Goal: Task Accomplishment & Management: Use online tool/utility

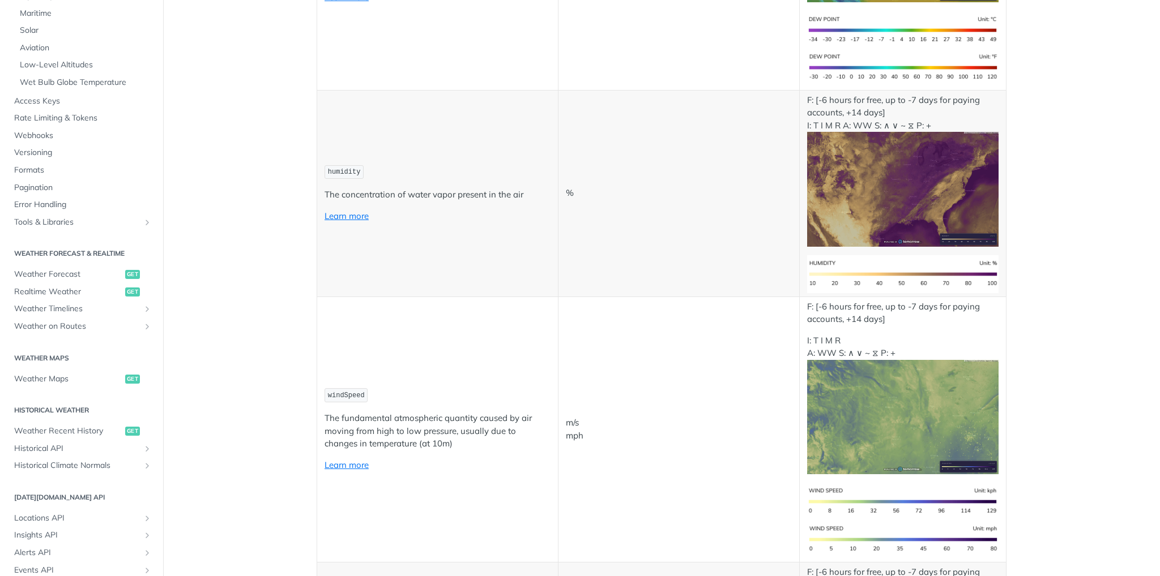
scroll to position [453, 0]
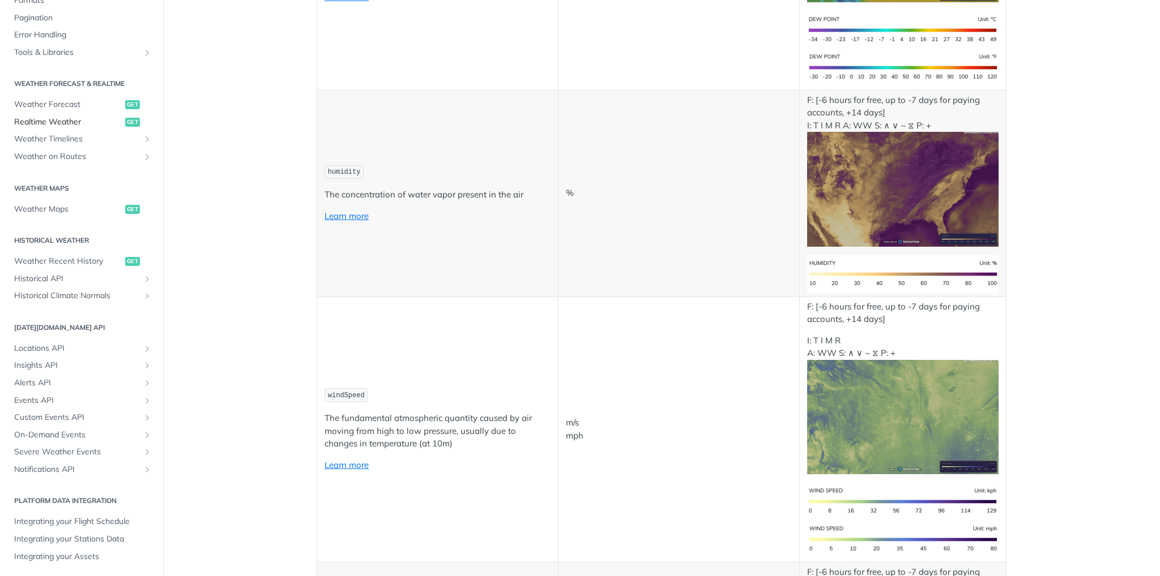
click at [56, 126] on span "Realtime Weather" at bounding box center [68, 122] width 108 height 11
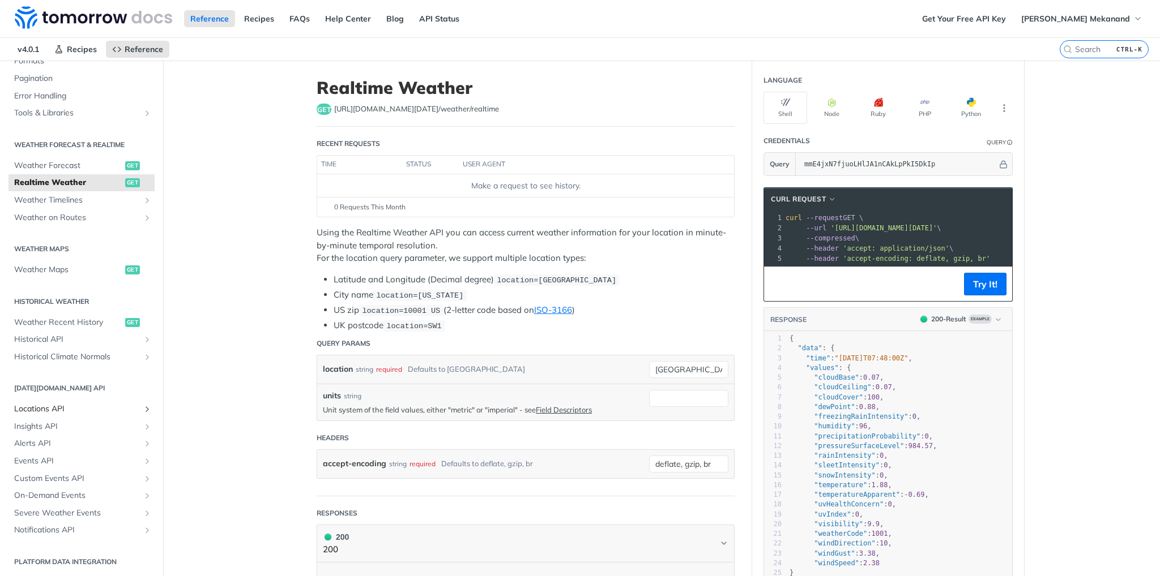
click at [67, 405] on span "Locations API" at bounding box center [77, 409] width 126 height 11
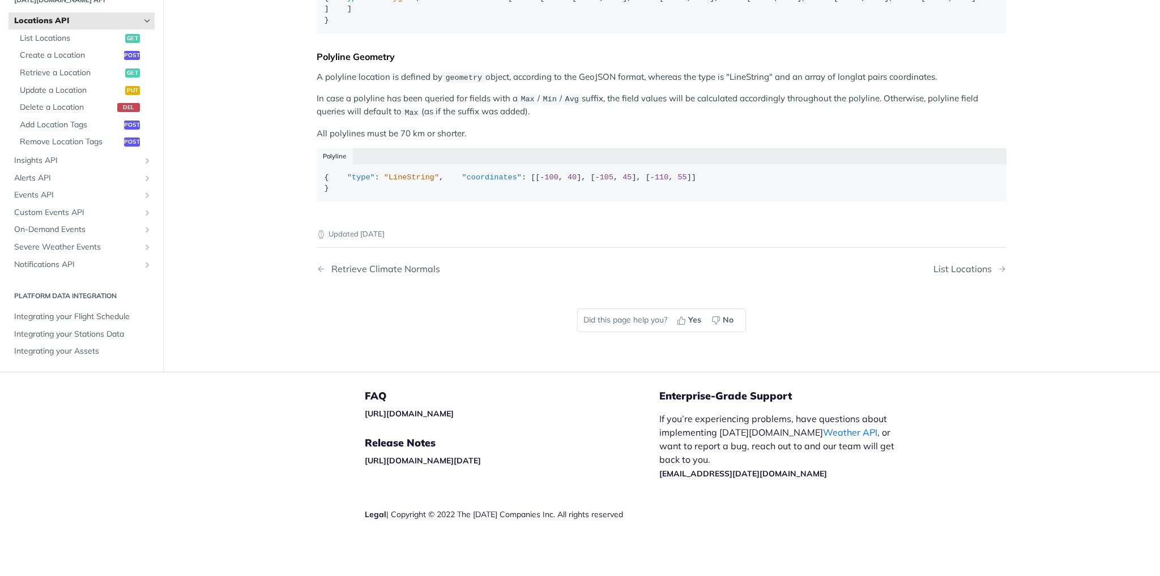
scroll to position [298, 0]
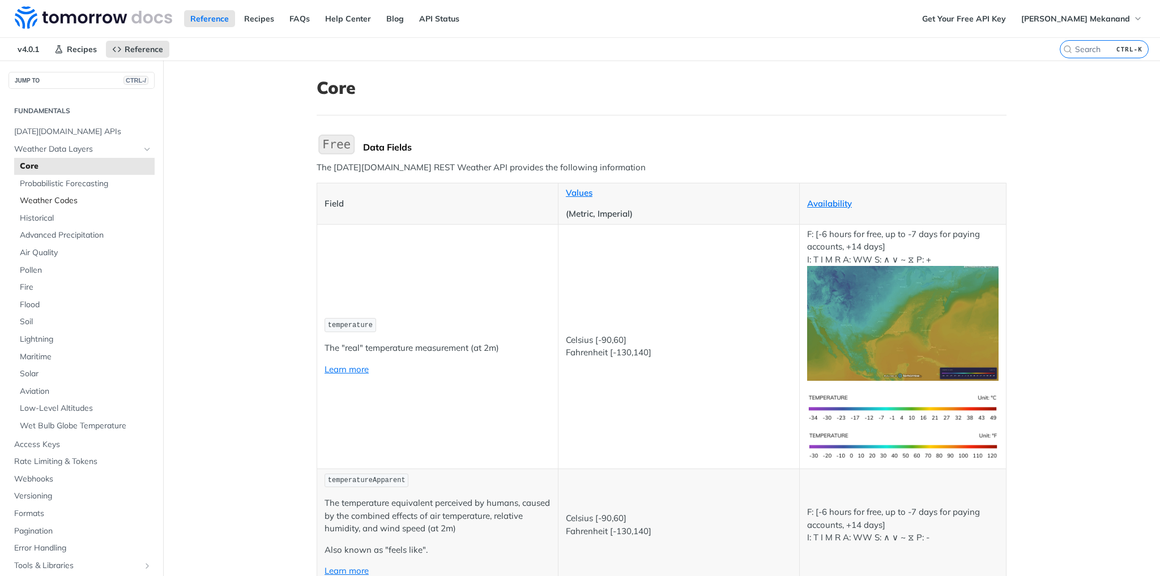
click at [57, 202] on span "Weather Codes" at bounding box center [86, 200] width 132 height 11
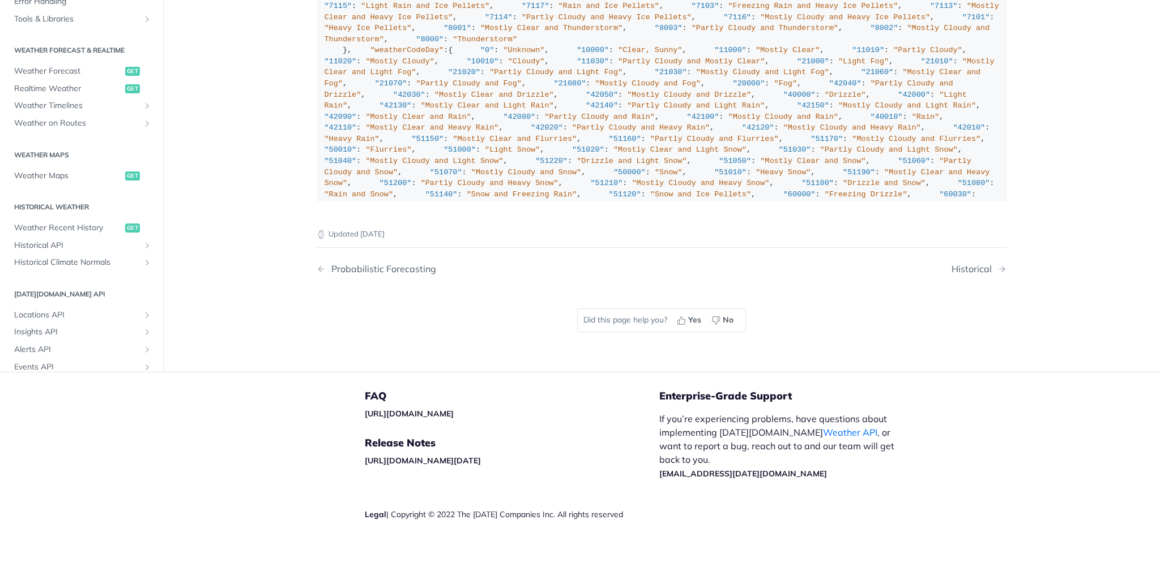
scroll to position [283, 0]
click at [49, 180] on span "Weather Maps" at bounding box center [68, 174] width 108 height 11
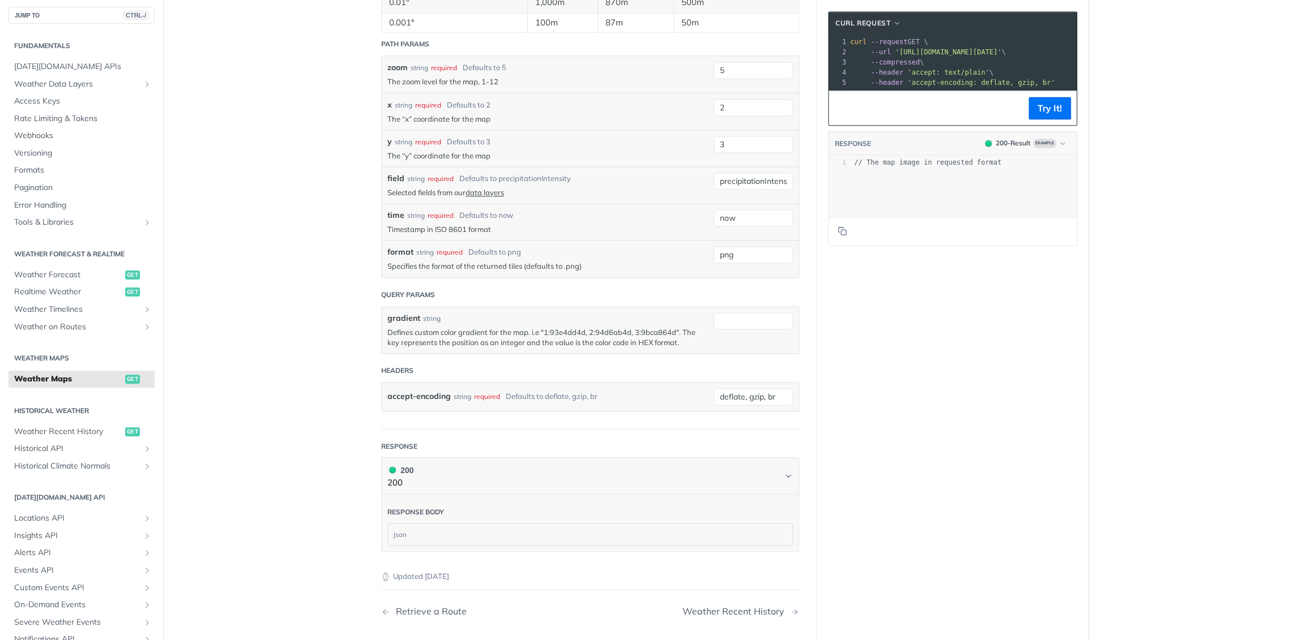
scroll to position [1018, 0]
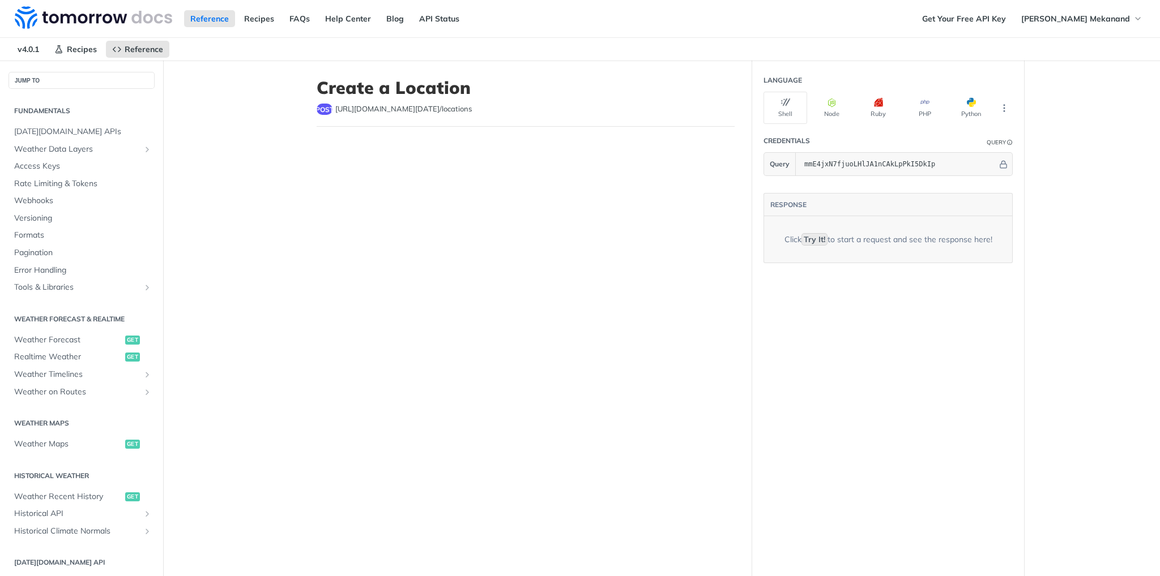
scroll to position [176, 0]
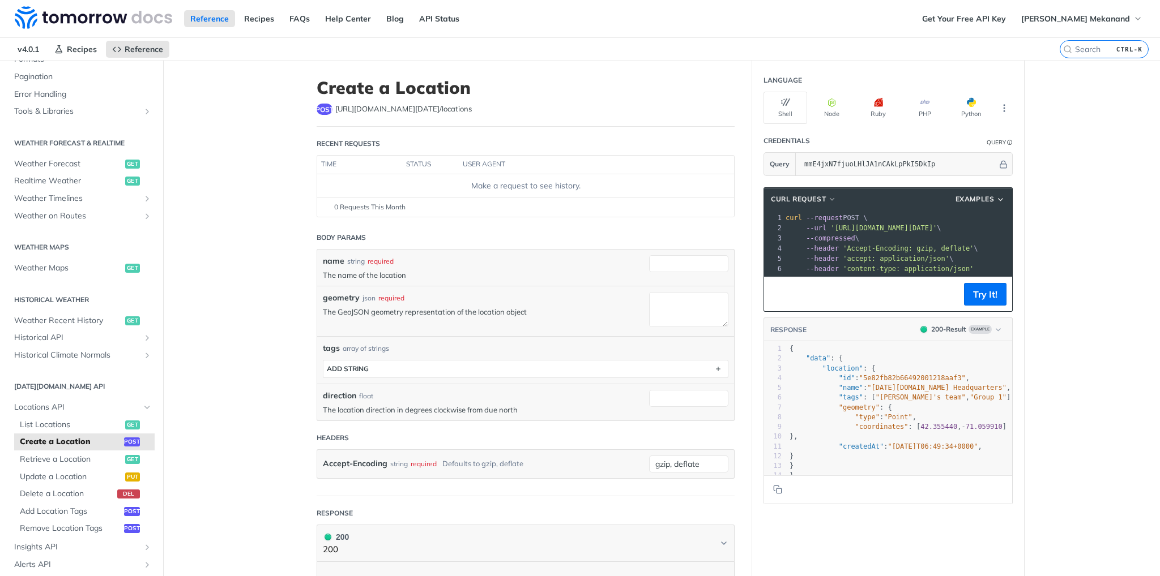
drag, startPoint x: 946, startPoint y: 257, endPoint x: 851, endPoint y: 234, distance: 98.3
click at [851, 234] on div "1 curl --request POST \ 2 --url 'https://api.tomorrow.io/v4/locations?apikey=mm…" at bounding box center [955, 243] width 344 height 61
click at [908, 237] on pre "--compressed \" at bounding box center [955, 238] width 344 height 10
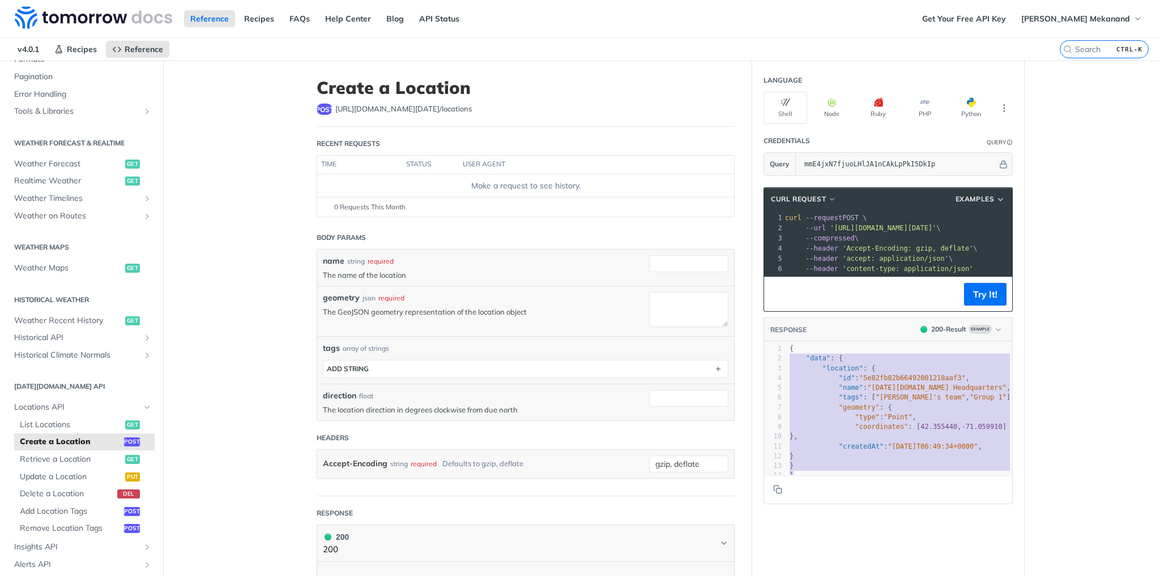
type textarea "{ "data": { "location": { "id": "5e82fb82b66492001218aaf3", "name": "Tomorrow.i…"
drag, startPoint x: 835, startPoint y: 485, endPoint x: 775, endPoint y: 351, distance: 146.7
click at [787, 351] on div "1 { 2 "data" : { 3 "location" : { 4 "id" : "5e82fb82b66492001218aaf3" , 5 "name…" at bounding box center [903, 412] width 233 height 137
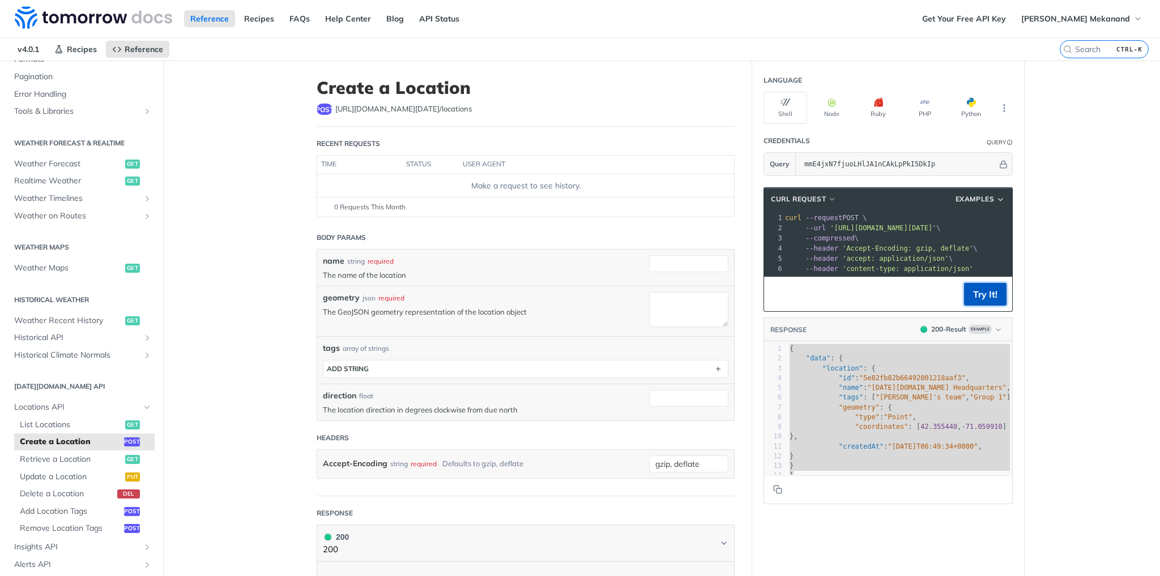
click at [982, 299] on button "Try It!" at bounding box center [985, 294] width 42 height 23
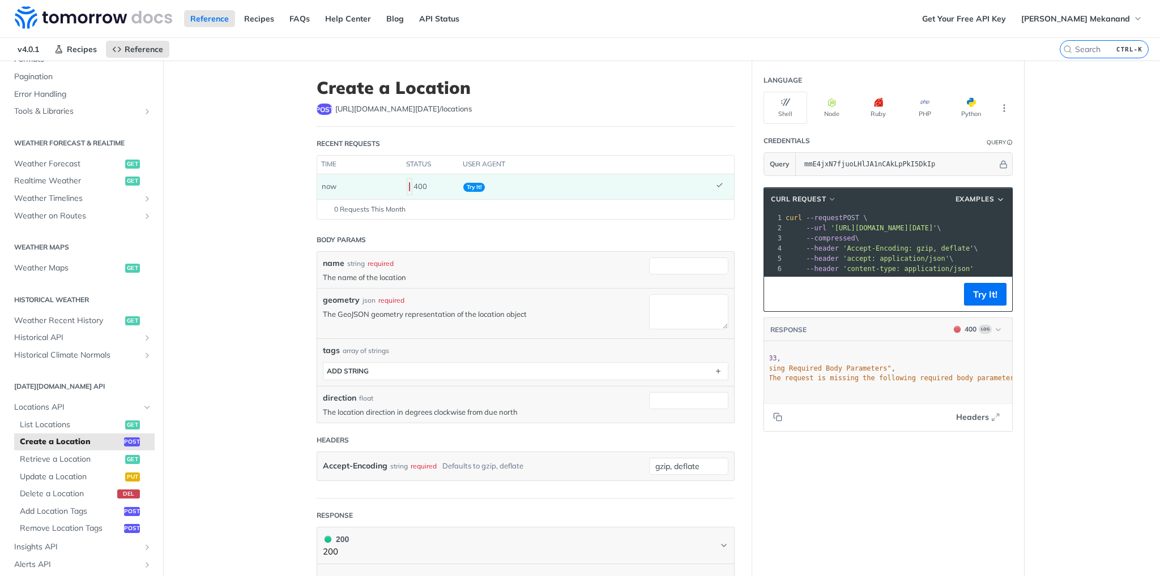
scroll to position [0, 0]
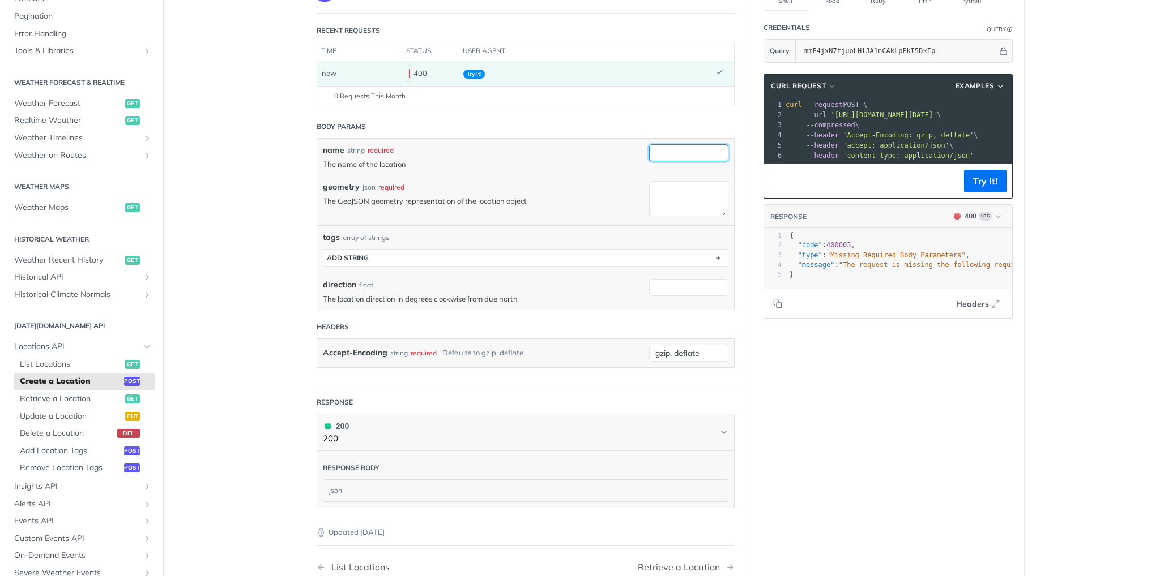
click at [668, 151] on input "name" at bounding box center [688, 152] width 79 height 17
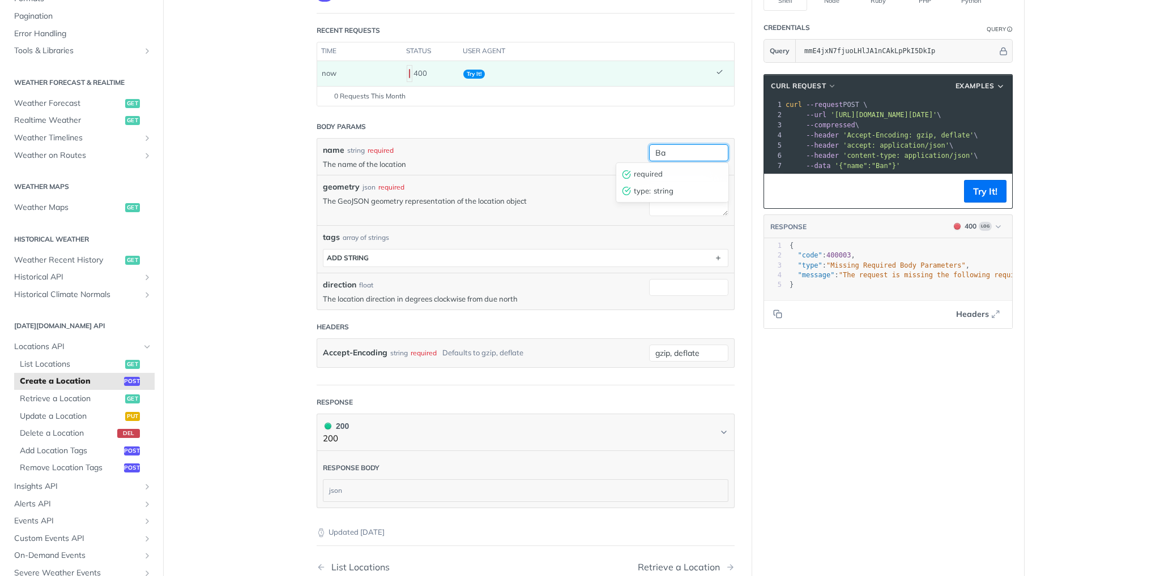
type input "B"
drag, startPoint x: 678, startPoint y: 151, endPoint x: 614, endPoint y: 151, distance: 64.0
click at [614, 151] on div "name string required The name of the location home required type : string" at bounding box center [525, 157] width 417 height 36
type input "Home"
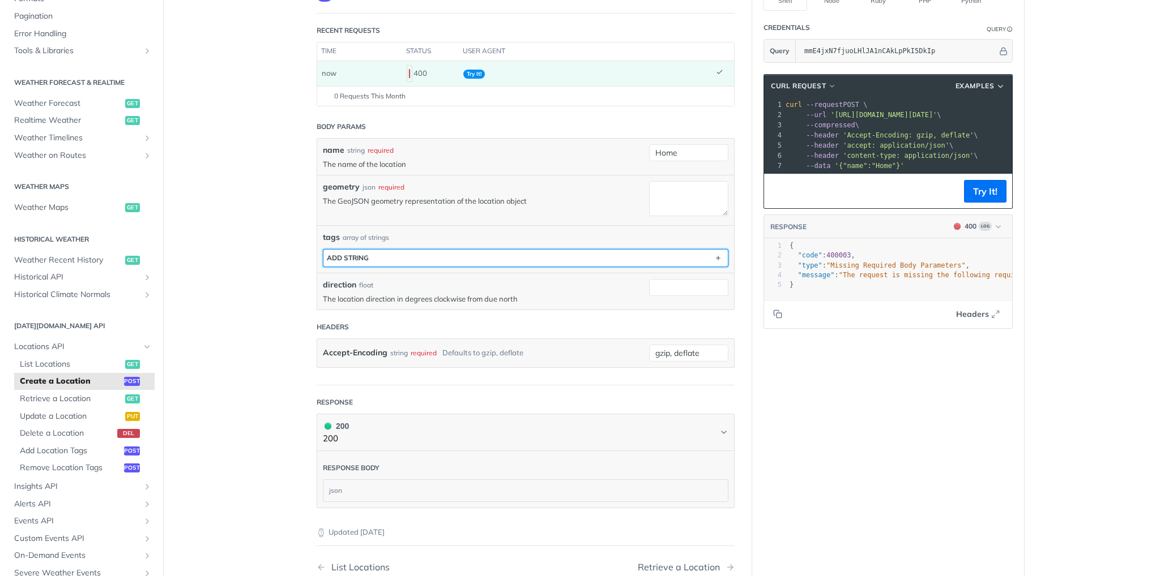
click at [578, 259] on button "ADD string" at bounding box center [525, 258] width 404 height 17
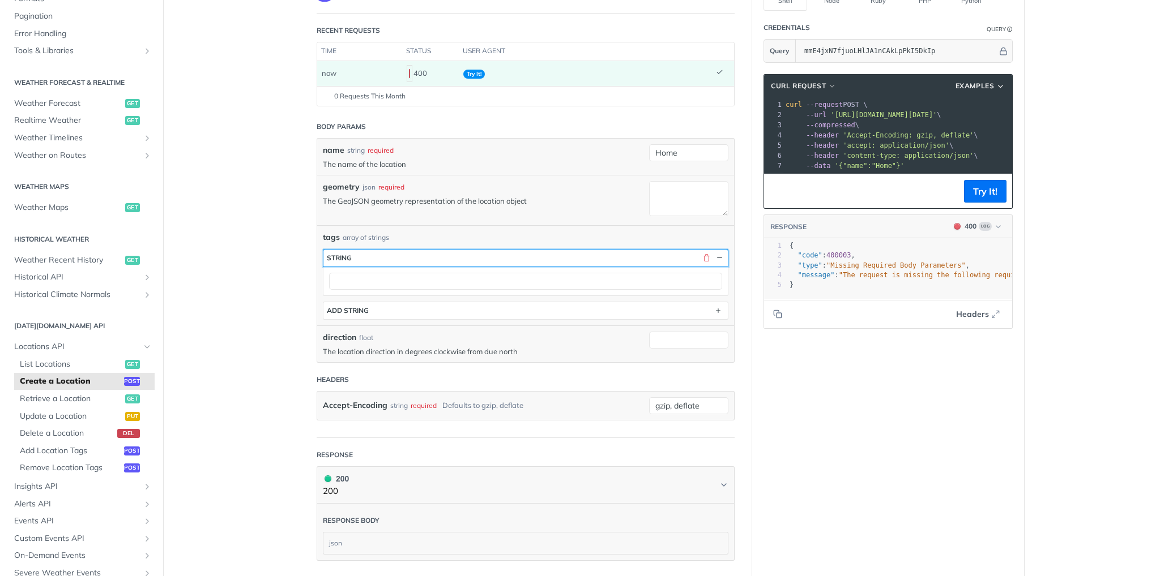
click at [564, 260] on button "string" at bounding box center [525, 258] width 404 height 17
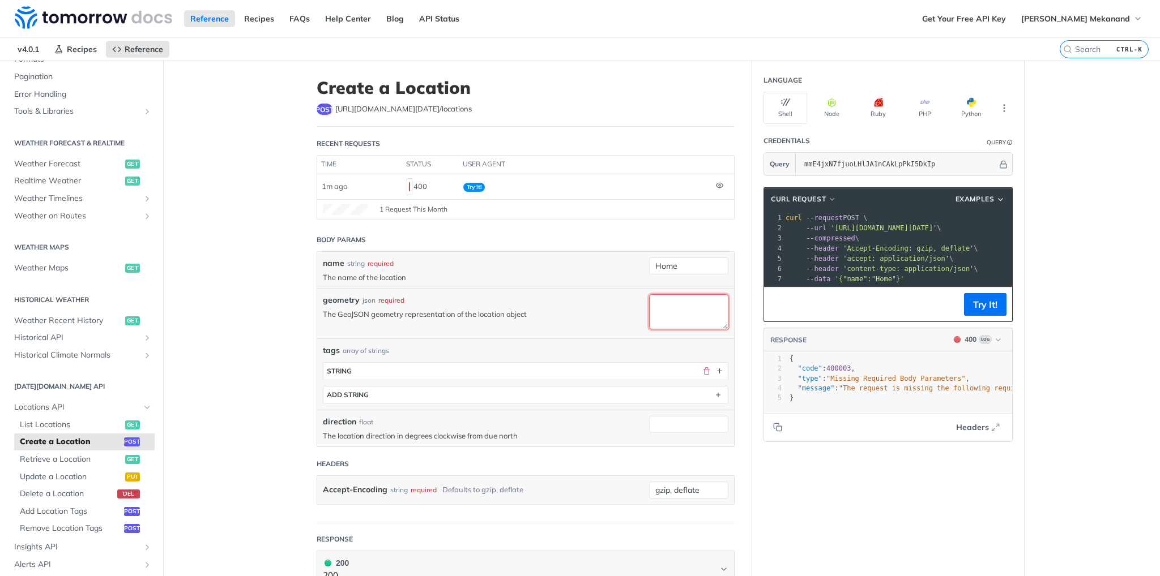
click at [712, 320] on textarea "geometry" at bounding box center [688, 311] width 79 height 35
paste textarea "13.814143, 100.580146"
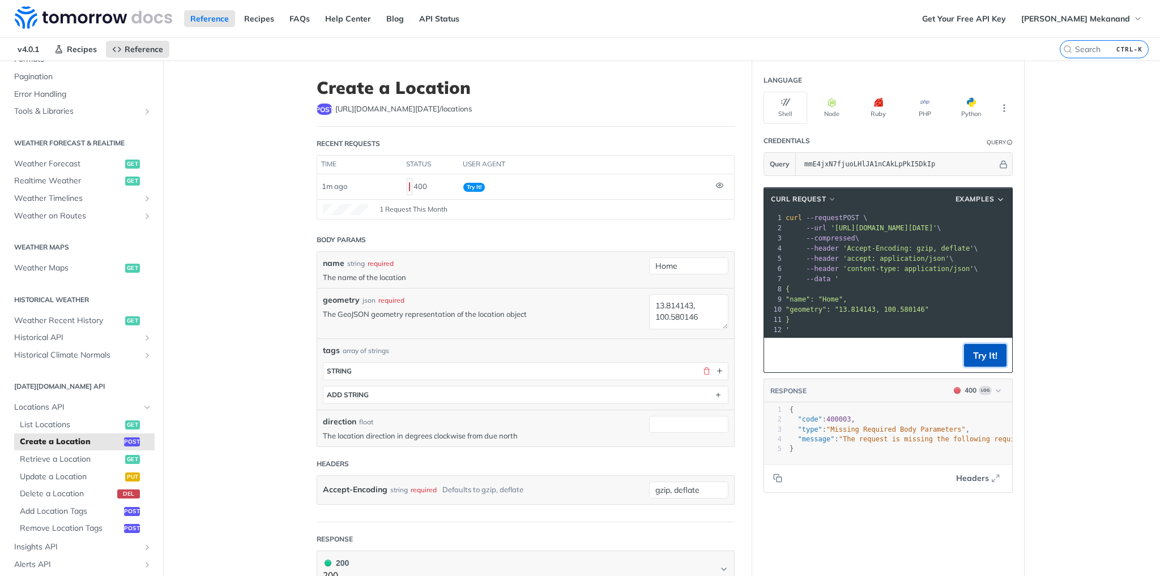
click at [991, 367] on button "Try It!" at bounding box center [985, 355] width 42 height 23
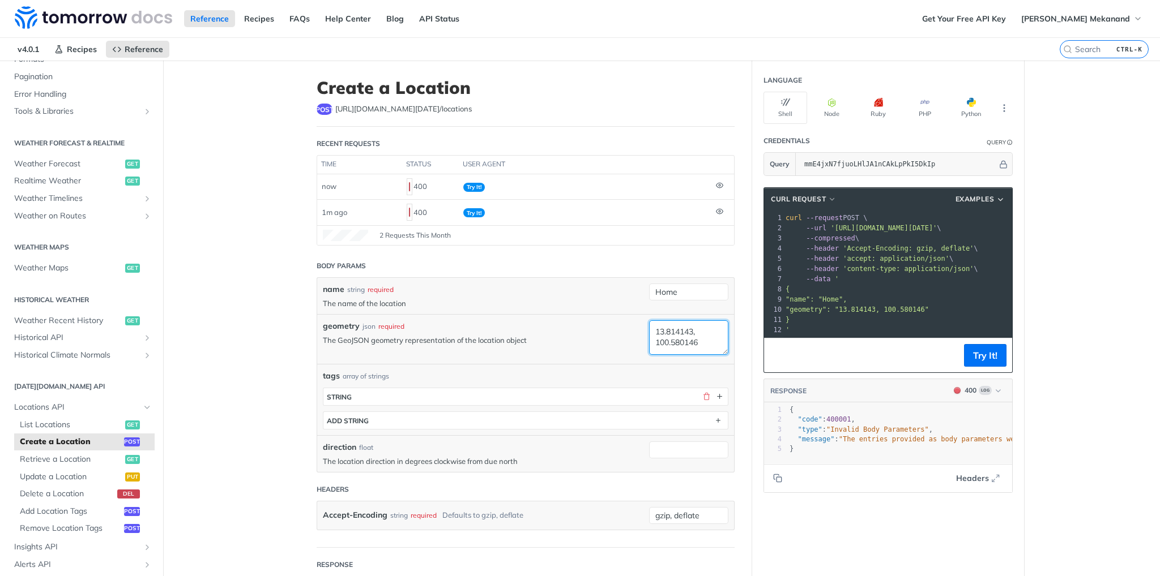
click at [653, 343] on textarea "13.814143, 100.580146" at bounding box center [688, 338] width 79 height 35
click at [463, 352] on div "geometry json required The GeoJSON geometry representation of the location obje…" at bounding box center [483, 340] width 321 height 38
click at [651, 340] on textarea "13.814143, 100.580146" at bounding box center [688, 338] width 79 height 35
type textarea "13.814143, 100.580146"
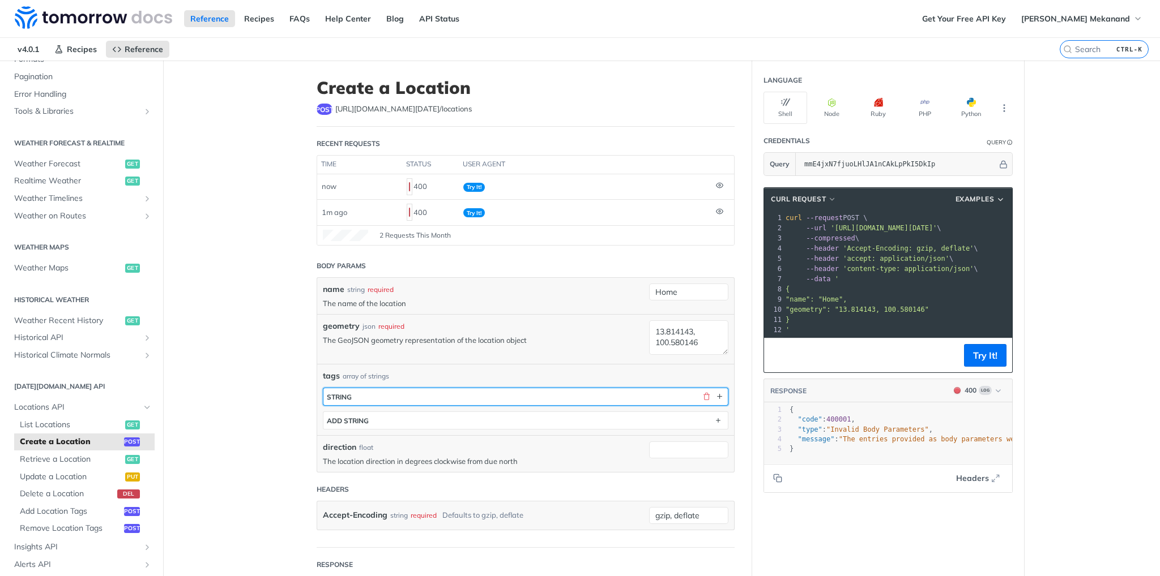
click at [430, 397] on button "string" at bounding box center [525, 396] width 404 height 17
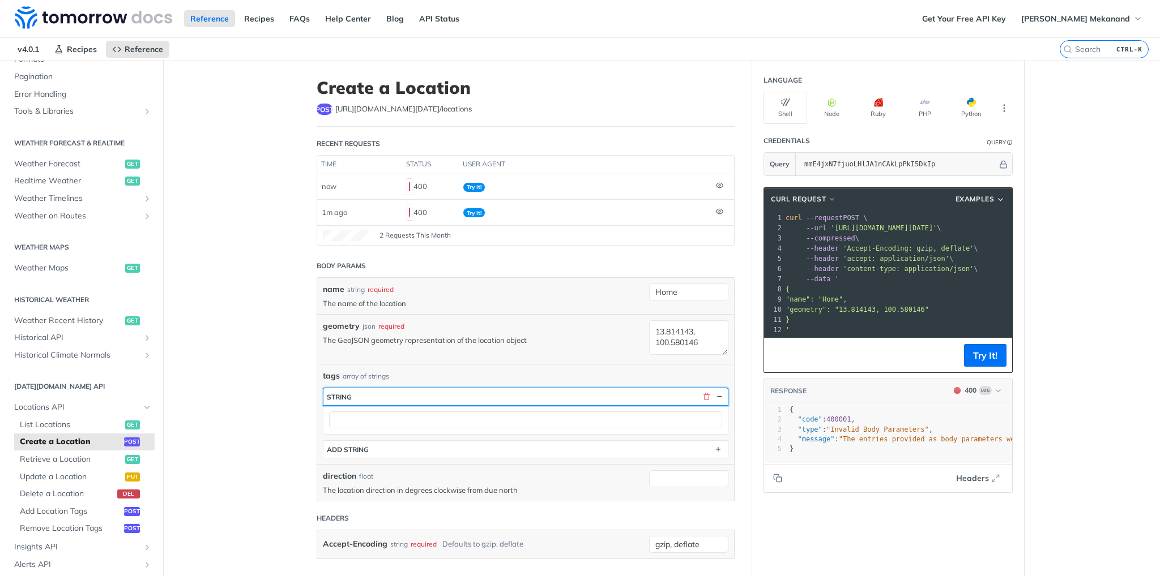
click at [430, 397] on button "string" at bounding box center [525, 396] width 404 height 17
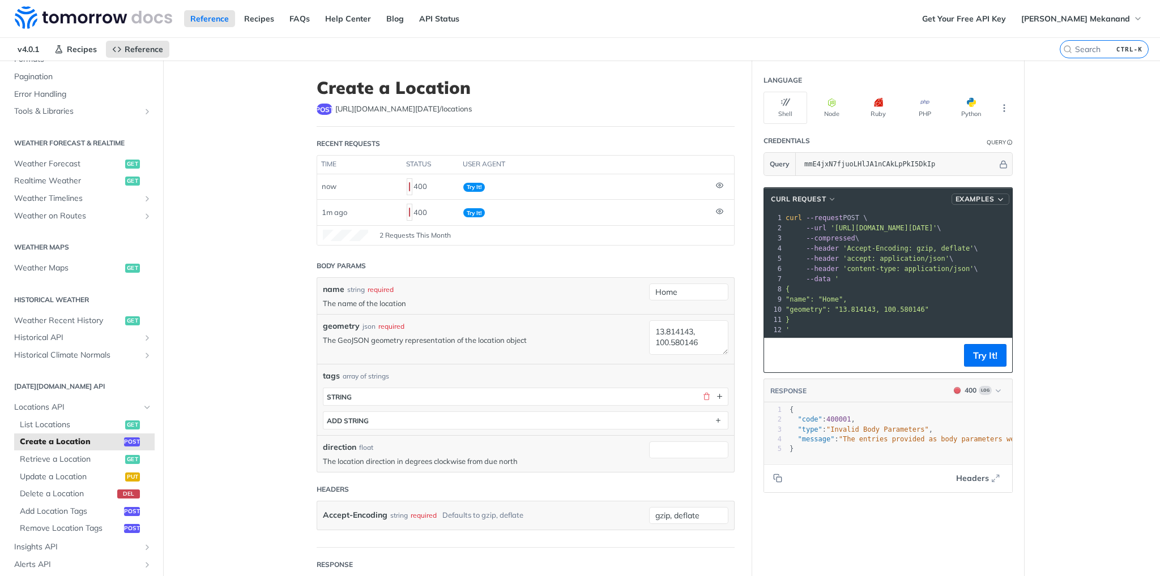
click at [969, 198] on span "Examples" at bounding box center [974, 199] width 39 height 10
click at [958, 216] on span "Request Example" at bounding box center [935, 219] width 63 height 12
type input "string"
type textarea "string"
type input "0"
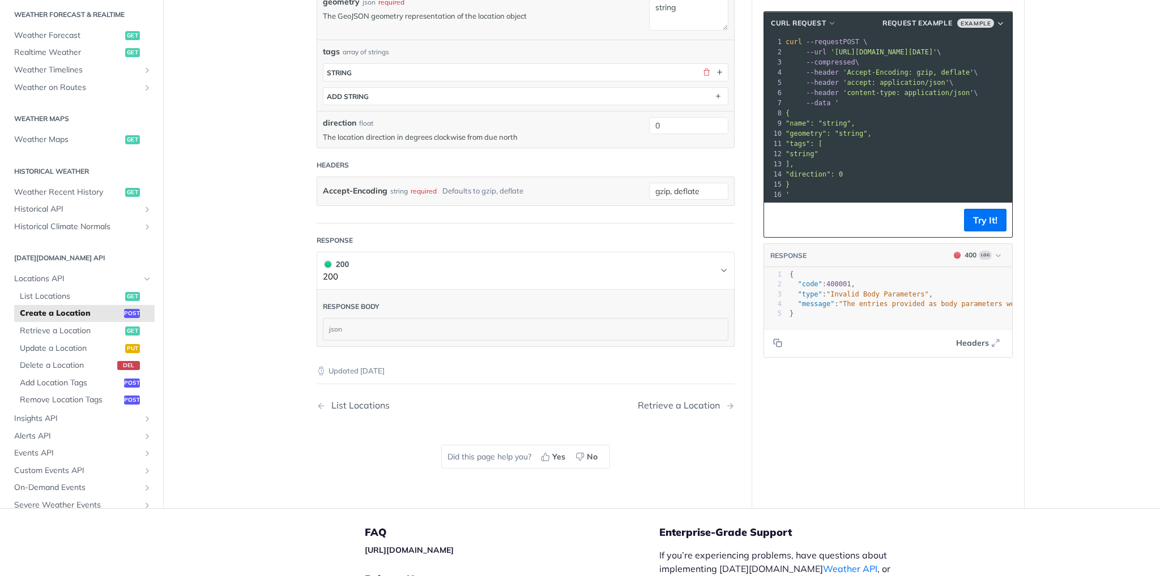
scroll to position [340, 0]
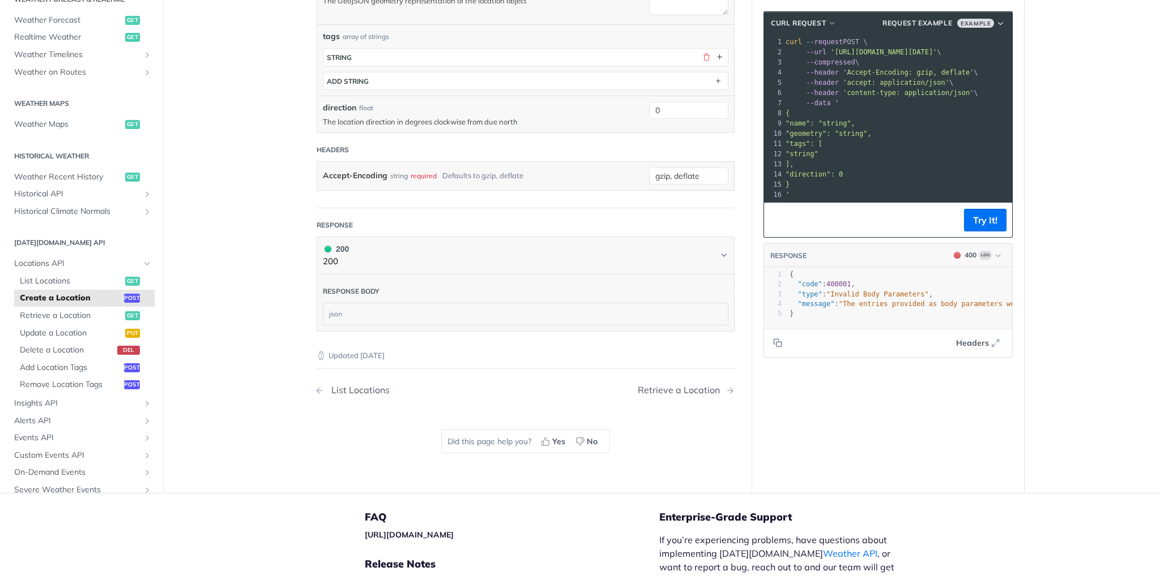
click at [354, 388] on div "List Locations" at bounding box center [358, 390] width 64 height 11
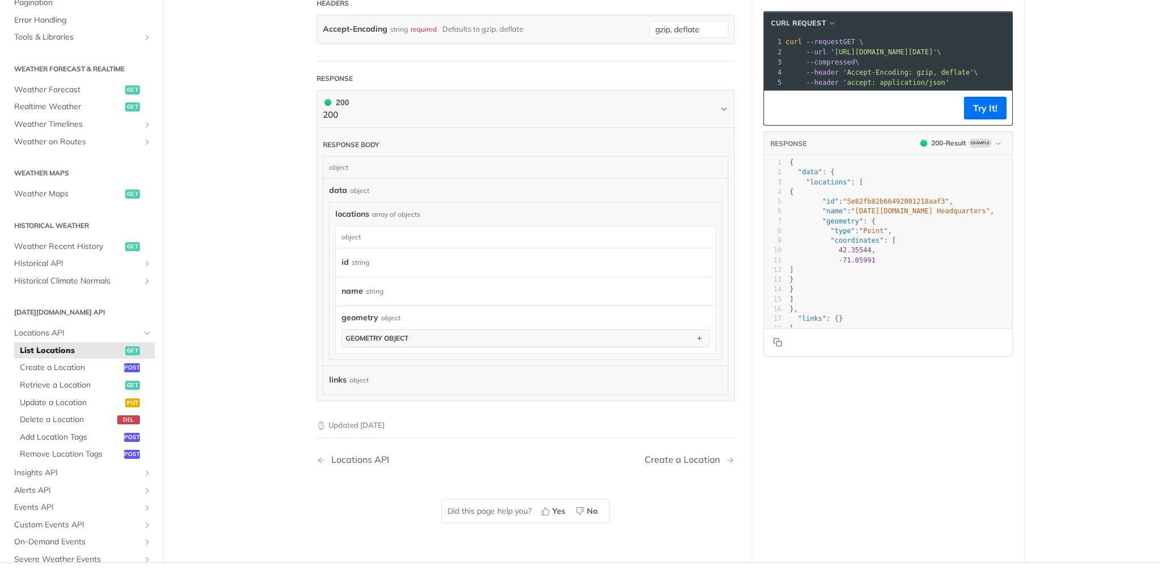
scroll to position [340, 0]
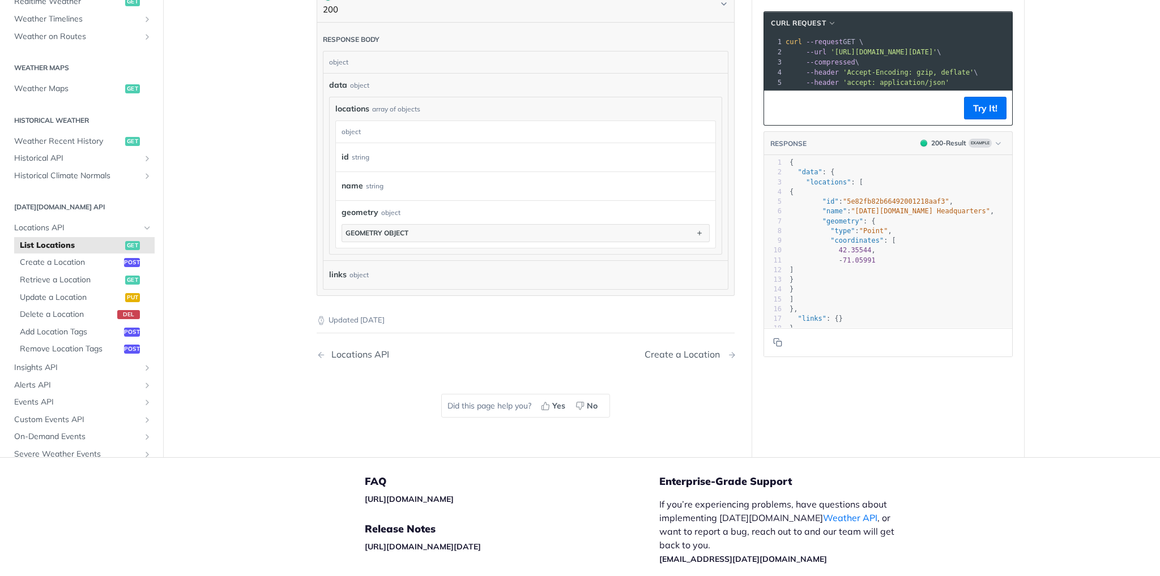
click at [681, 352] on div "Create a Location" at bounding box center [684, 354] width 81 height 11
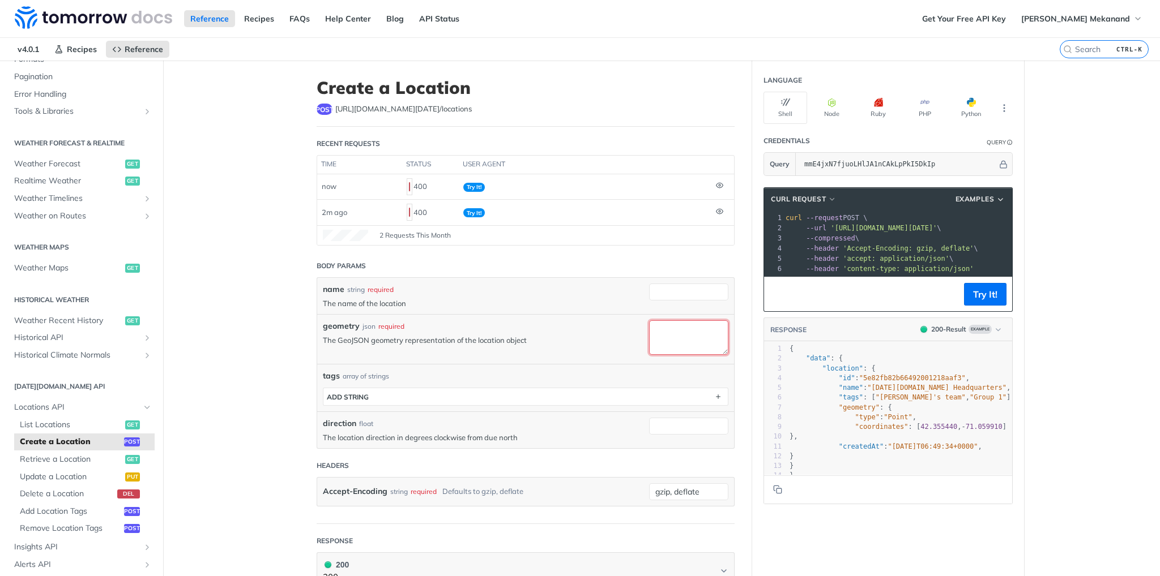
click at [678, 338] on textarea "geometry" at bounding box center [688, 338] width 79 height 35
paste textarea "13.814143, 100.580146"
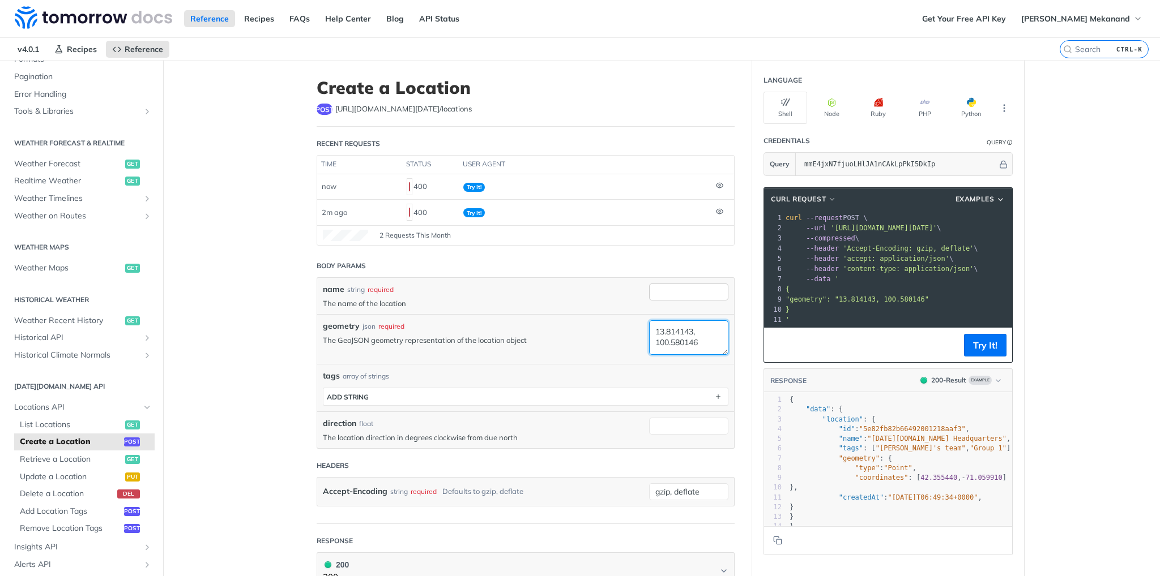
type textarea "13.814143, 100.580146"
click at [666, 291] on input "name" at bounding box center [688, 292] width 79 height 17
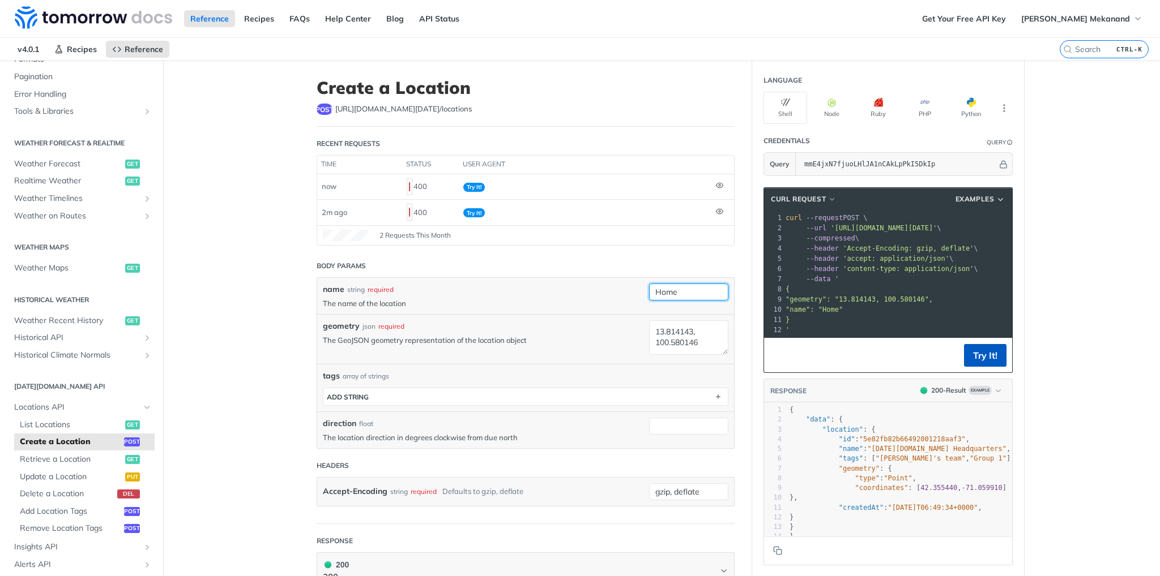
type input "Home"
click at [984, 362] on button "Try It!" at bounding box center [985, 355] width 42 height 23
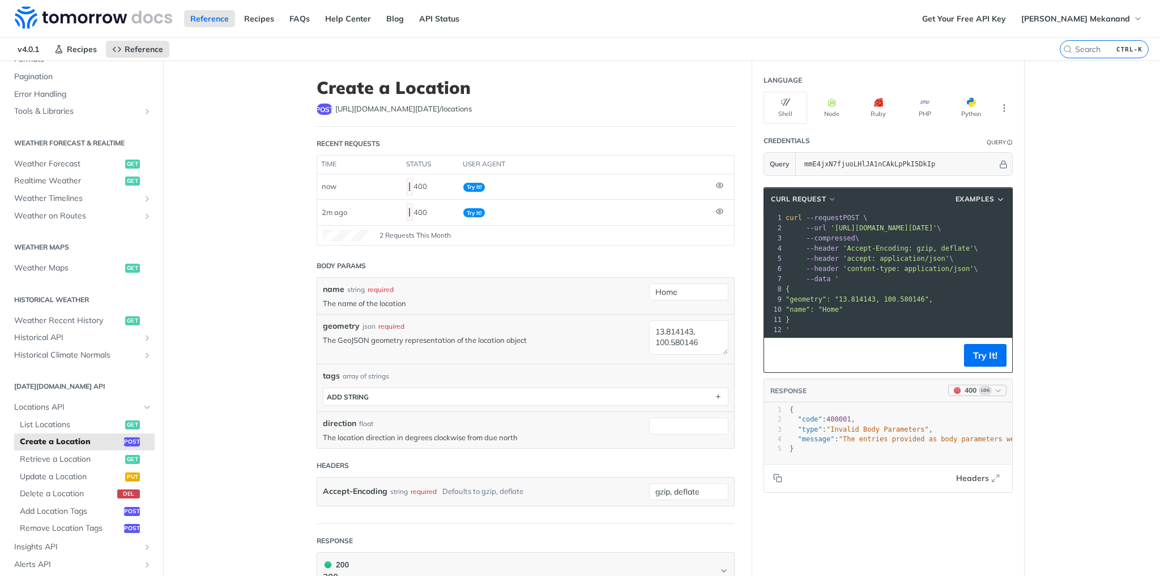
click at [998, 395] on icon "button" at bounding box center [998, 391] width 8 height 8
click at [1080, 400] on main "JUMP TO CTRL-/ Fundamentals Tomorrow.io APIs Weather Data Layers Core Probabili…" at bounding box center [580, 435] width 1160 height 749
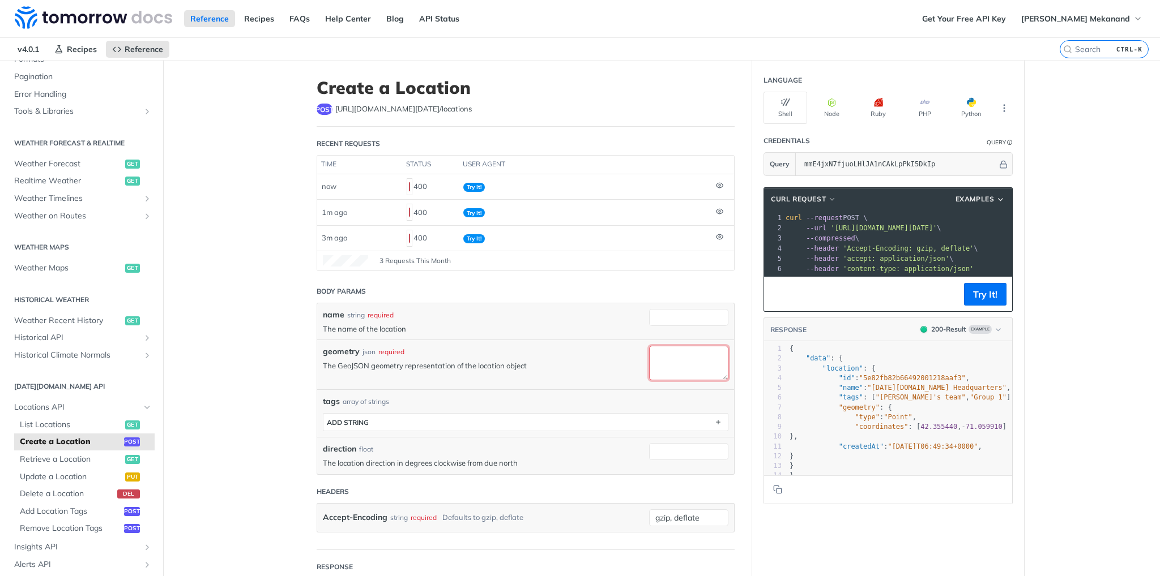
click at [677, 353] on textarea "geometry" at bounding box center [688, 363] width 79 height 35
paste textarea "13.814143, 100.580146"
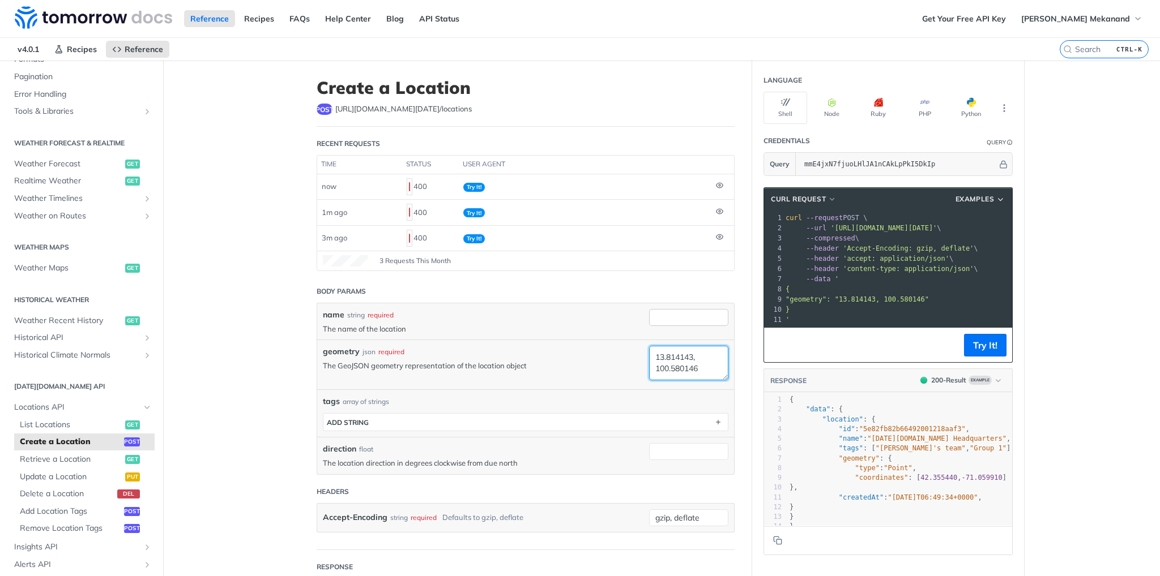
type textarea "13.814143, 100.580146"
click at [689, 318] on input "name" at bounding box center [688, 317] width 79 height 17
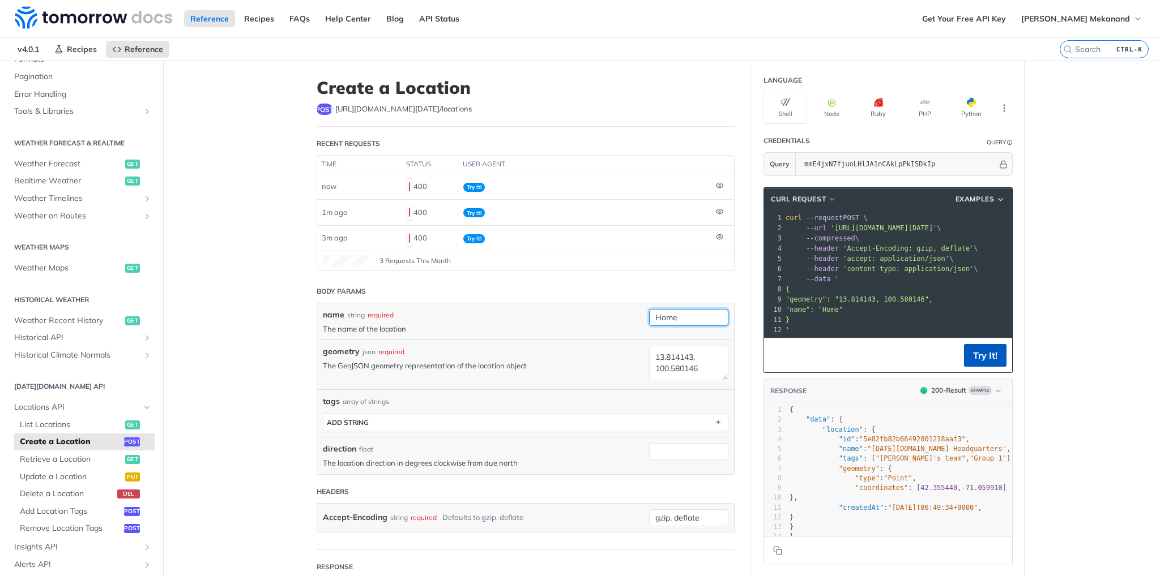
type input "Home"
click at [994, 363] on button "Try It!" at bounding box center [985, 355] width 42 height 23
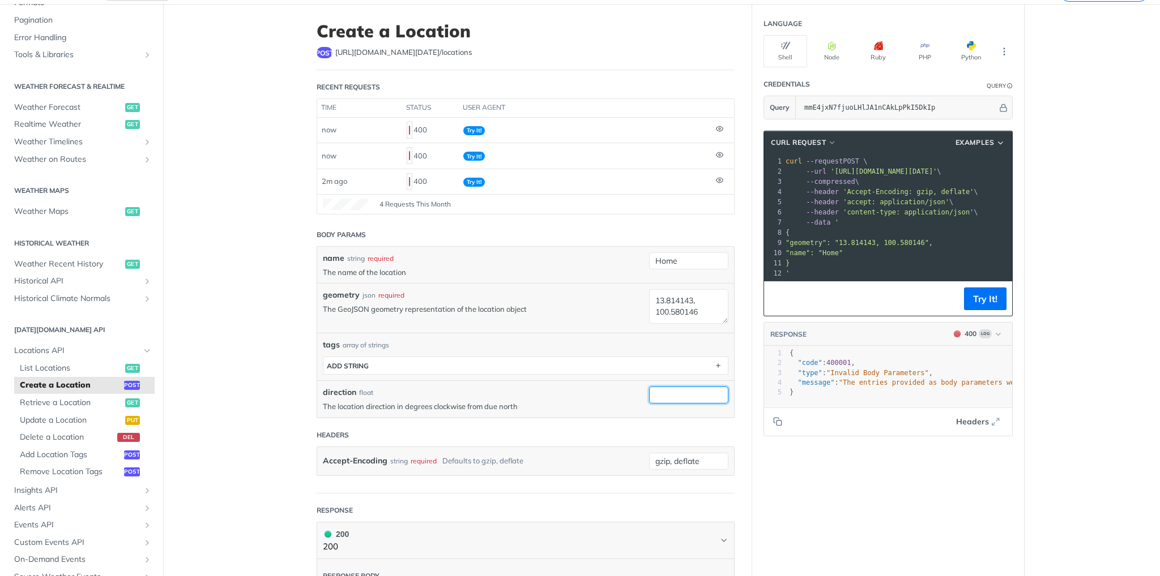
click at [675, 391] on input "direction" at bounding box center [688, 395] width 79 height 17
paste input "13.814143, 100.580146"
type input "13.814143, 100.580146"
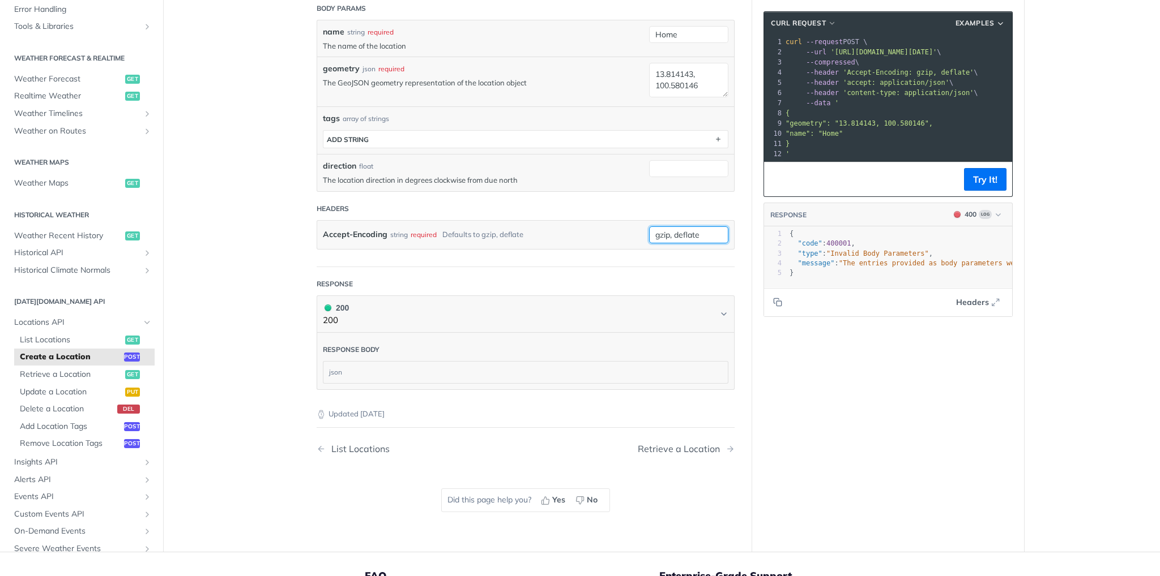
click at [681, 235] on input "gzip, deflate" at bounding box center [688, 235] width 79 height 17
drag, startPoint x: 694, startPoint y: 234, endPoint x: 600, endPoint y: 229, distance: 94.1
click at [600, 229] on div "Accept-Encoding string required Defaults to gzip, deflate gzip, deflate require…" at bounding box center [525, 235] width 417 height 28
paste input "13.814143, 100.580146"
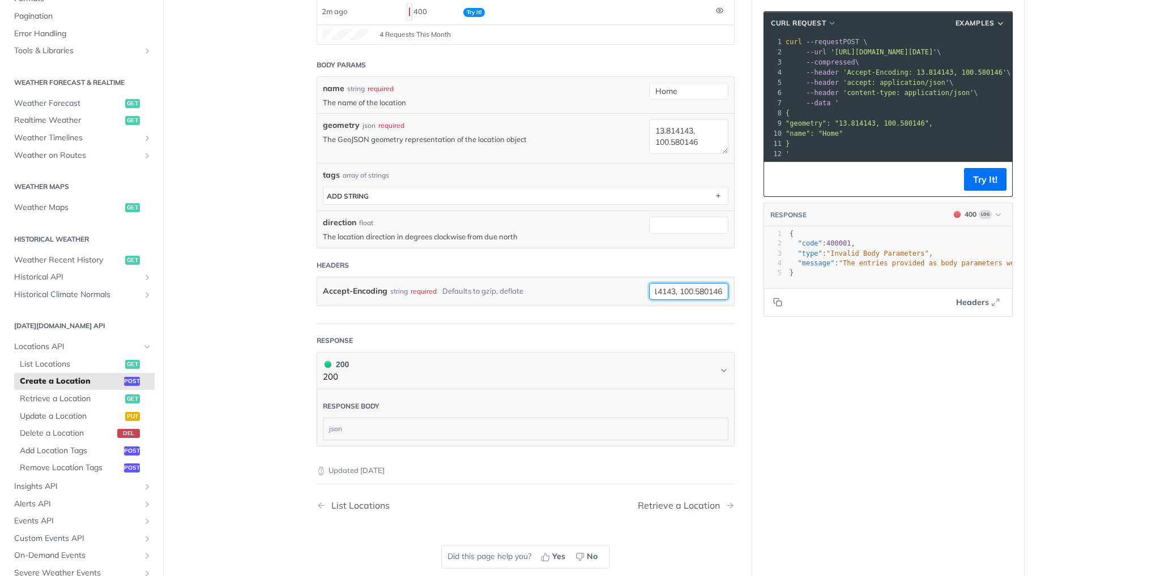
type input "gzip, deflate"
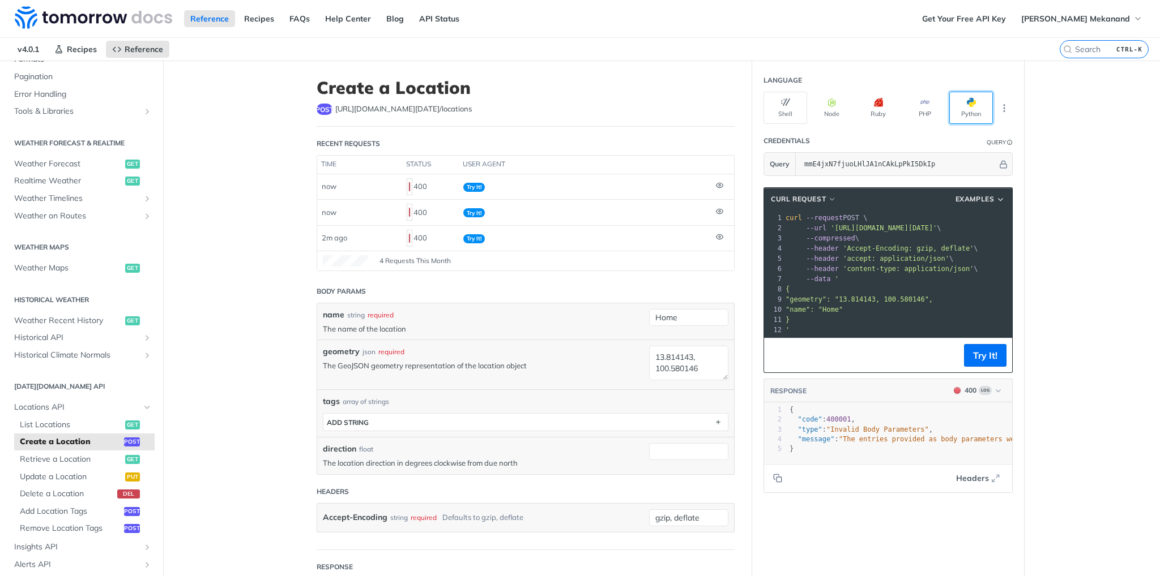
click at [966, 109] on button "Python" at bounding box center [971, 108] width 44 height 32
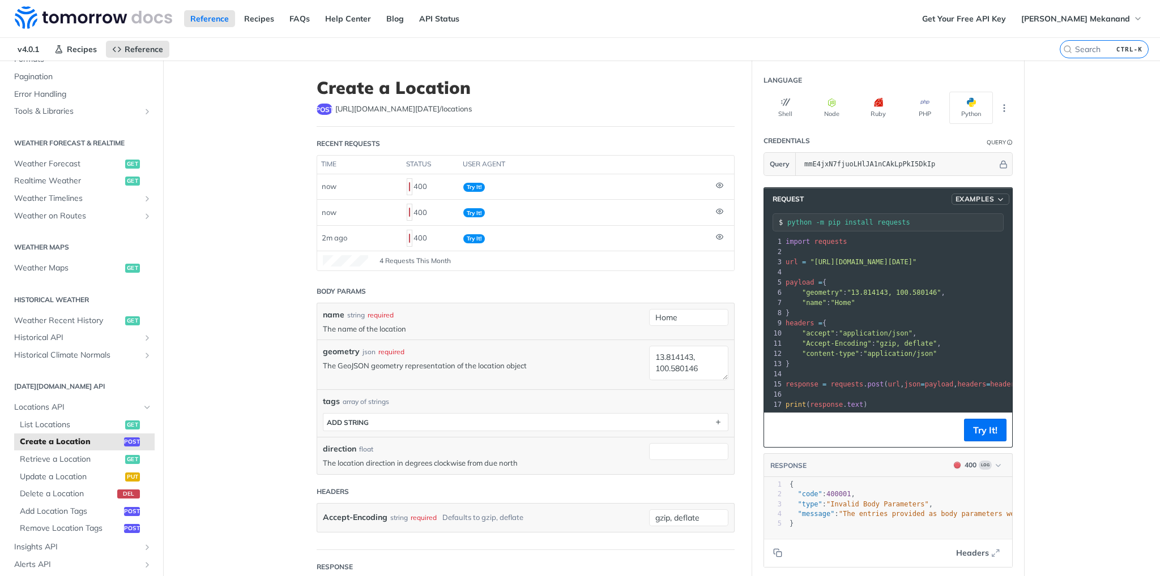
click at [976, 195] on span "Examples" at bounding box center [974, 199] width 39 height 10
click at [952, 218] on span "Request Example" at bounding box center [935, 219] width 63 height 12
type input "string"
type textarea "string"
type input "0"
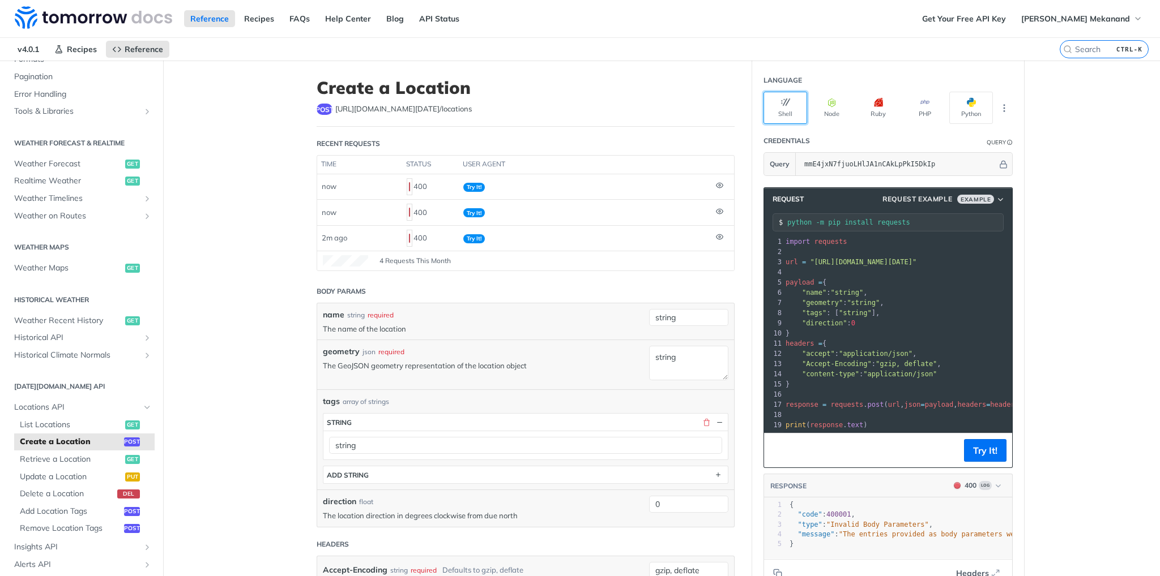
click at [781, 101] on icon "button" at bounding box center [785, 102] width 9 height 9
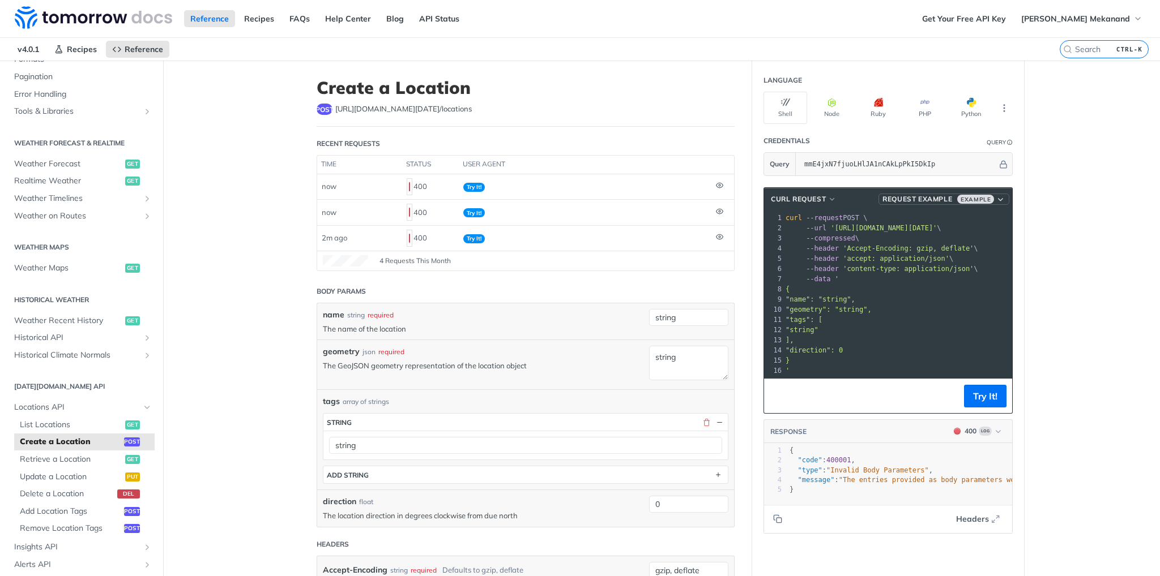
click at [976, 200] on span "Example" at bounding box center [975, 199] width 37 height 9
click at [956, 220] on span "Request Example" at bounding box center [935, 219] width 63 height 12
click at [827, 104] on icon "button" at bounding box center [831, 102] width 9 height 9
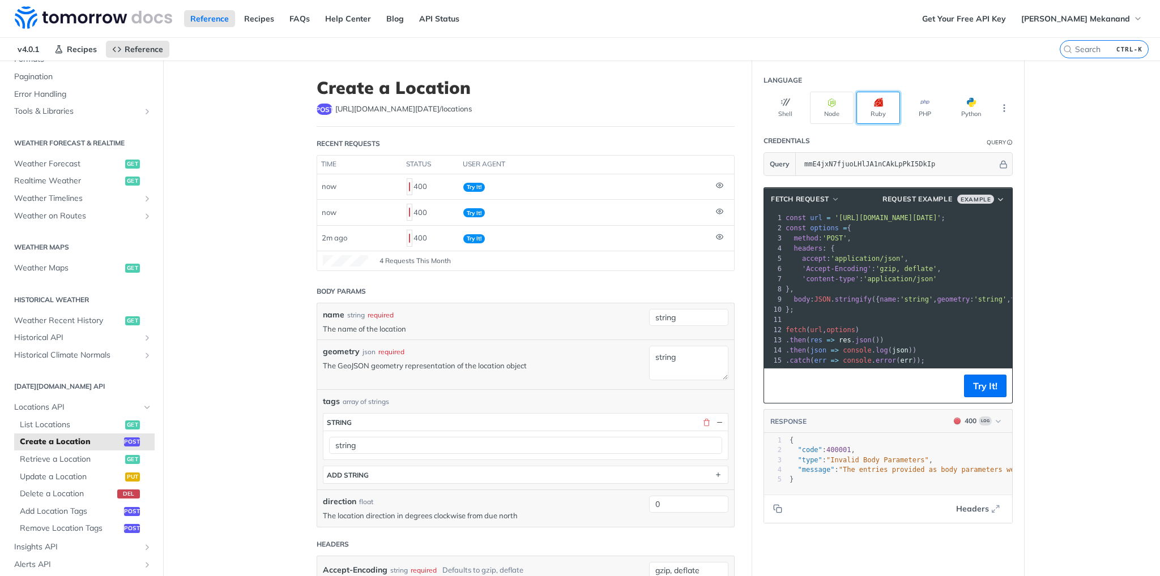
click at [875, 109] on button "Ruby" at bounding box center [878, 108] width 44 height 32
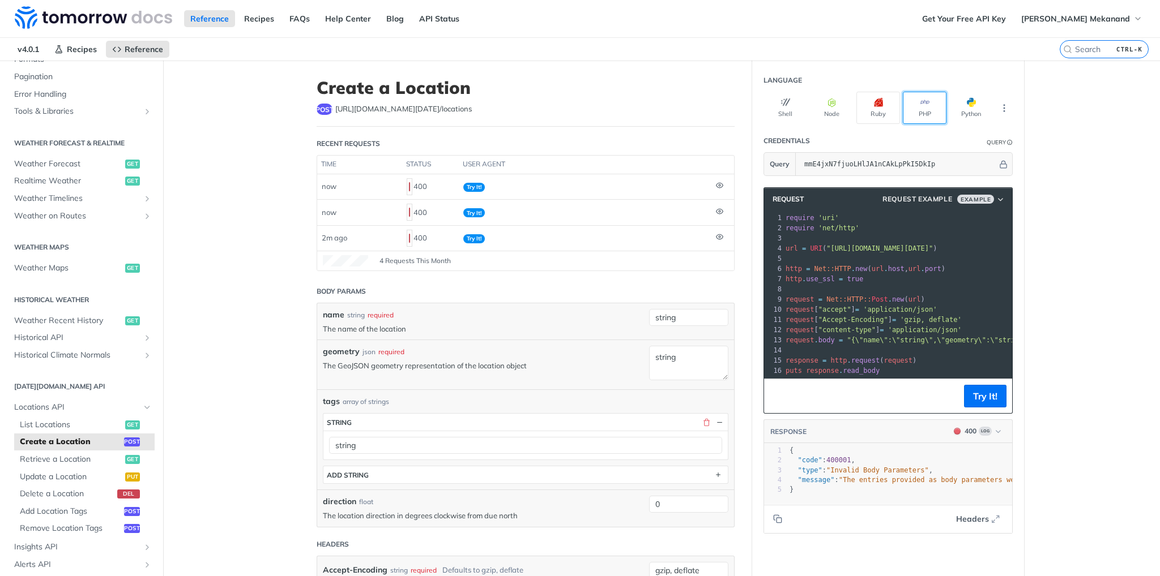
click at [919, 111] on button "PHP" at bounding box center [925, 108] width 44 height 32
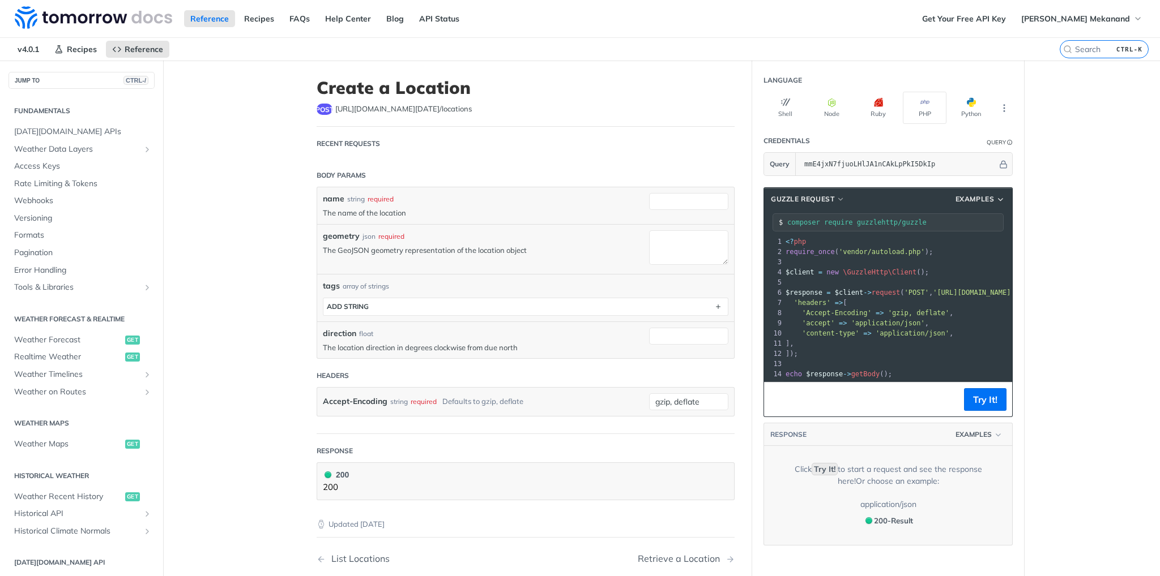
scroll to position [176, 0]
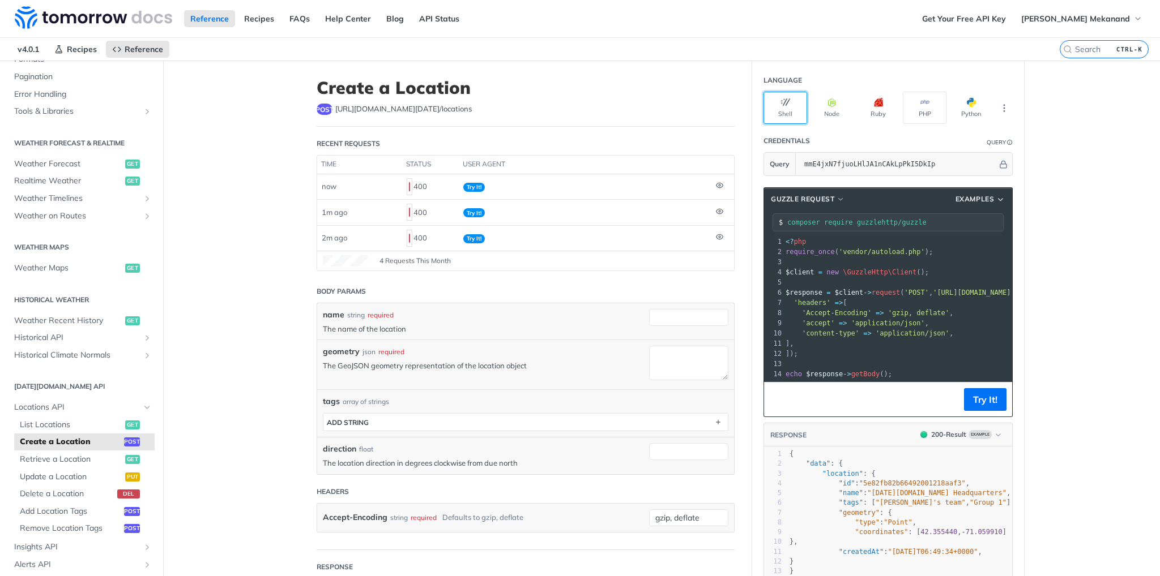
click at [788, 107] on button "Shell" at bounding box center [785, 108] width 44 height 32
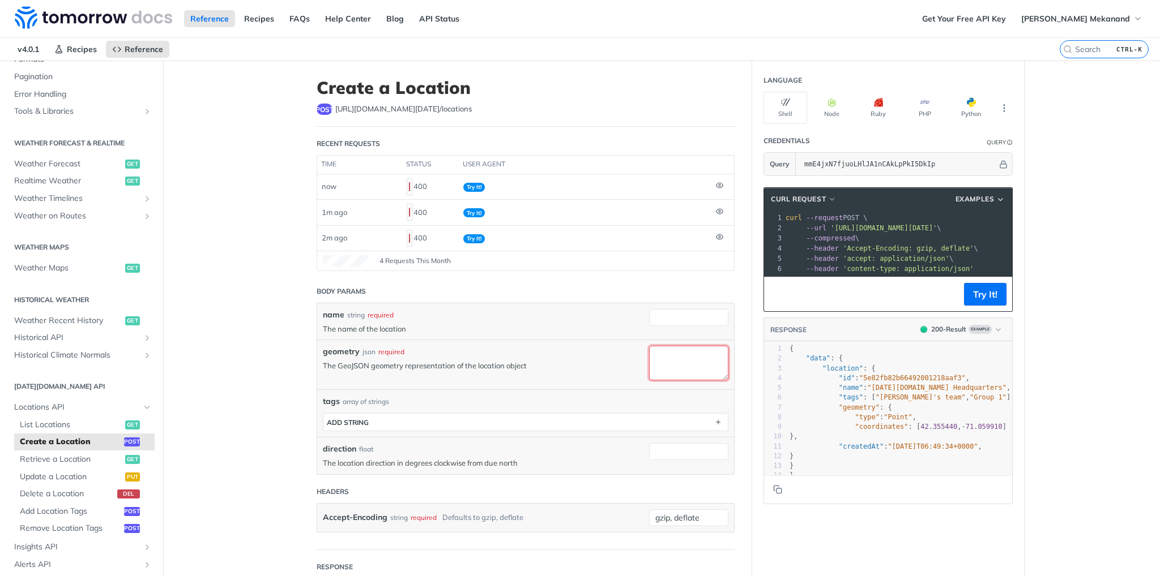
click at [675, 363] on textarea "geometry" at bounding box center [688, 363] width 79 height 35
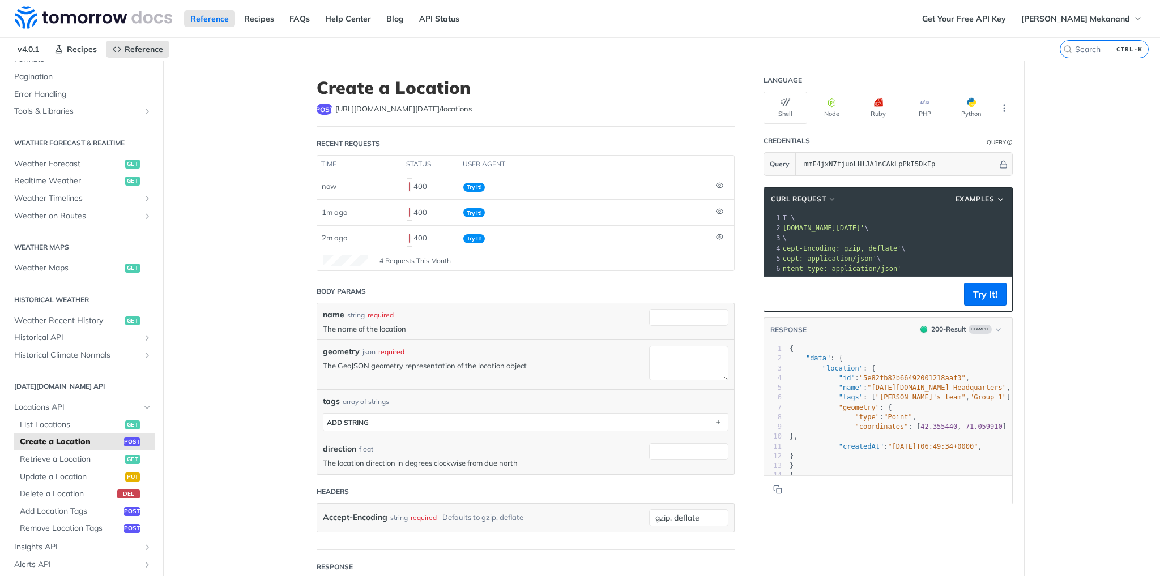
scroll to position [0, 78]
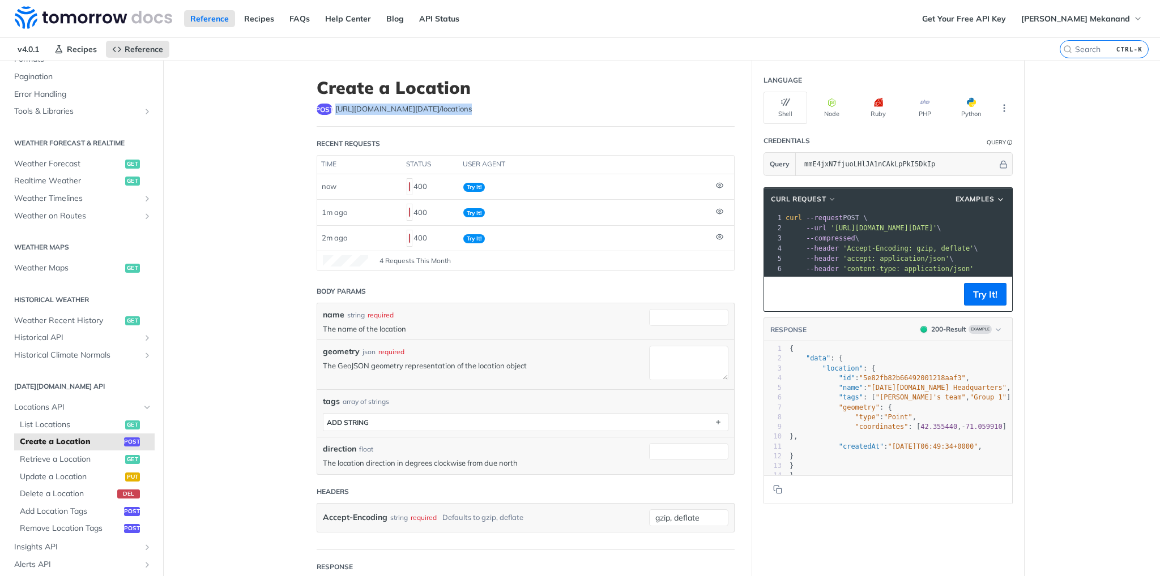
drag, startPoint x: 458, startPoint y: 108, endPoint x: 331, endPoint y: 118, distance: 127.9
click at [331, 118] on header "Create a Location post https://api.tomorrow.io/v4 /locations" at bounding box center [526, 102] width 418 height 49
copy span "https://api.tomorrow.io/v4 /locations"
click at [1037, 166] on main "JUMP TO CTRL-/ Fundamentals Tomorrow.io APIs Weather Data Layers Core Probabili…" at bounding box center [580, 448] width 1160 height 775
click at [977, 198] on span "Examples" at bounding box center [974, 199] width 39 height 10
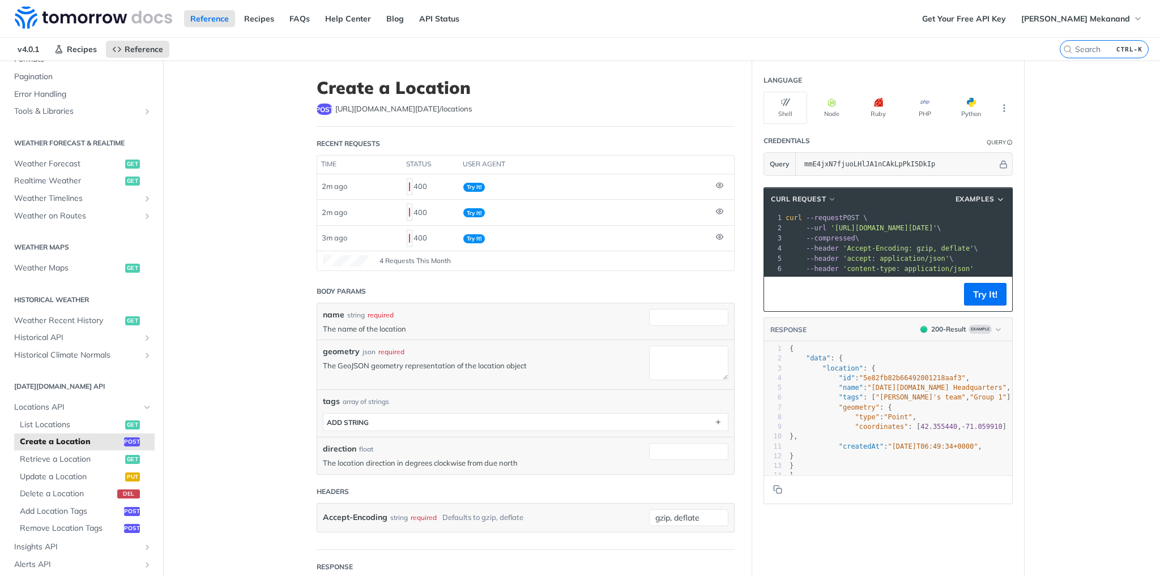
click at [1037, 197] on main "JUMP TO CTRL-/ Fundamentals Tomorrow.io APIs Weather Data Layers Core Probabili…" at bounding box center [580, 448] width 1160 height 775
click at [71, 476] on span "Update a Location" at bounding box center [71, 477] width 102 height 11
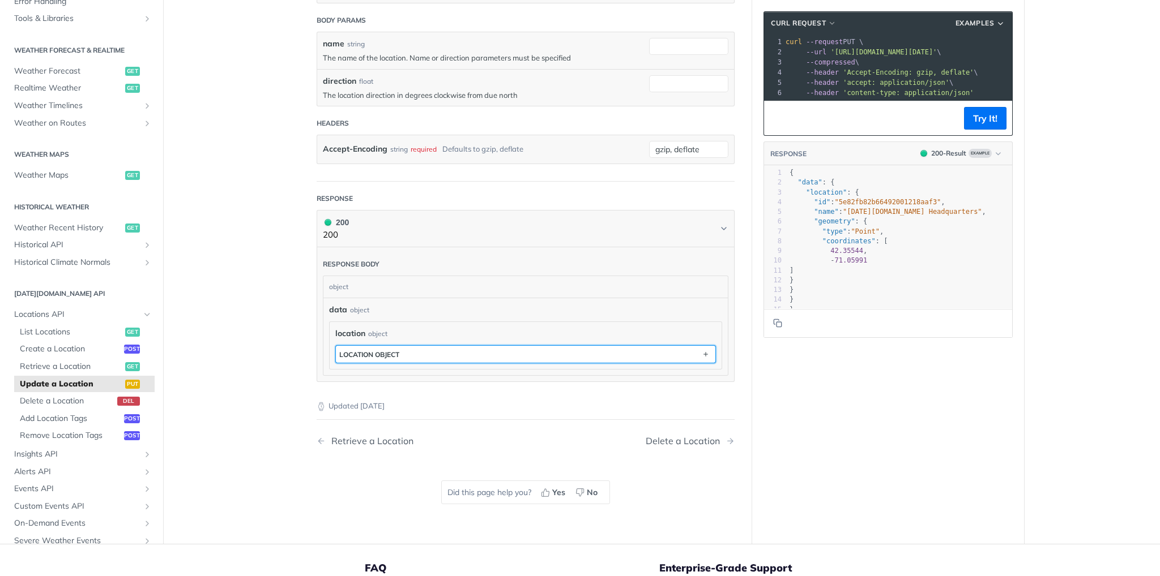
click at [552, 354] on button "location object" at bounding box center [525, 354] width 379 height 17
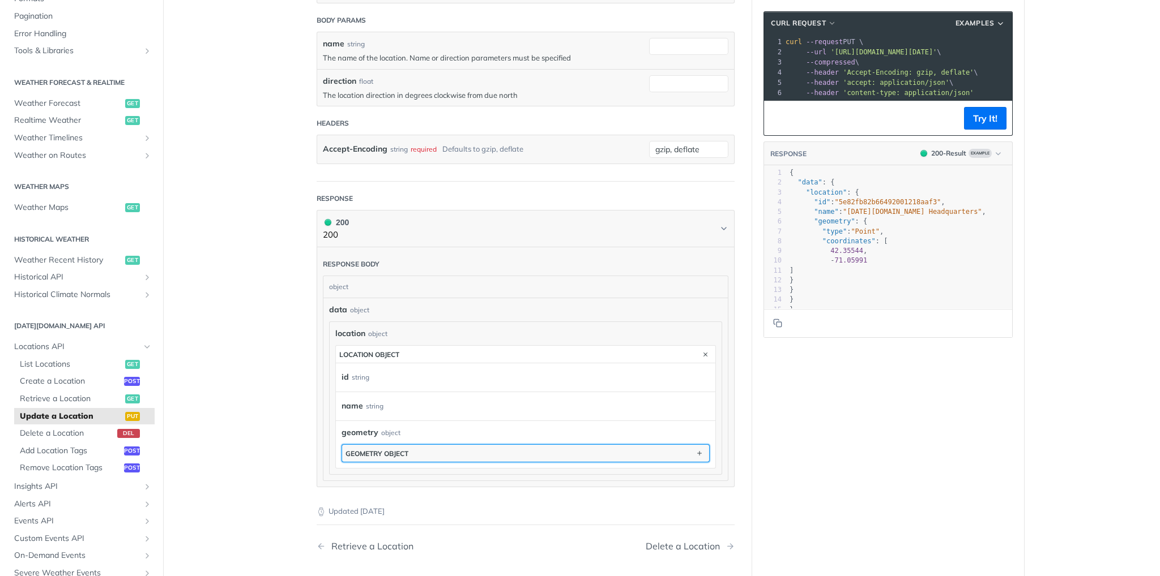
click at [387, 450] on div "geometry object" at bounding box center [376, 454] width 63 height 8
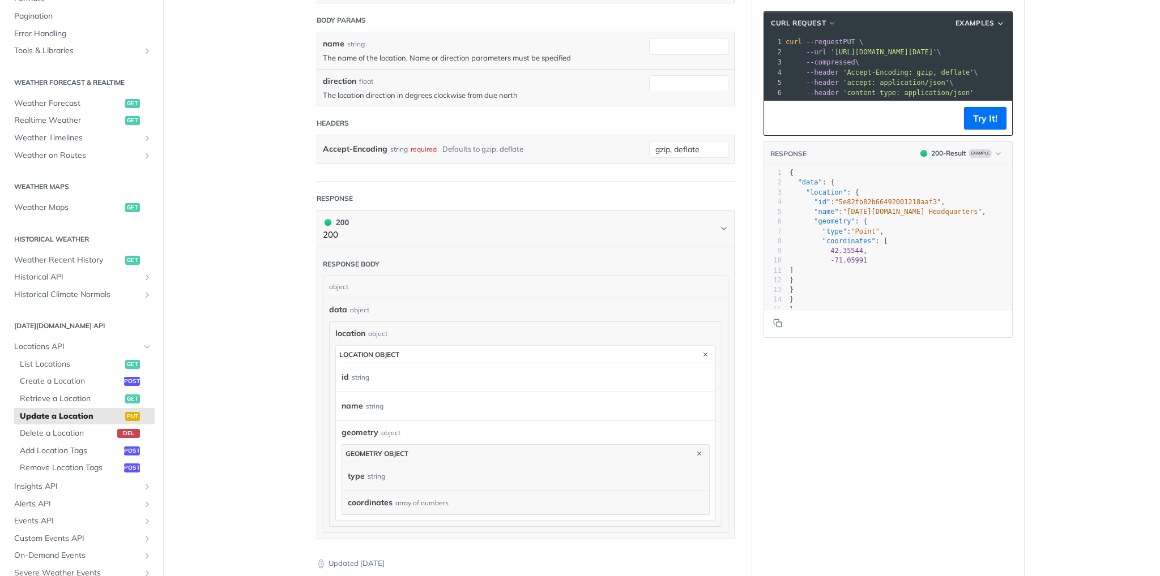
click at [368, 503] on span "coordinates" at bounding box center [370, 503] width 45 height 12
click at [403, 497] on div "coordinates array of numbers" at bounding box center [526, 503] width 356 height 12
click at [426, 501] on div "array of numbers" at bounding box center [421, 503] width 53 height 10
click at [368, 477] on div "string" at bounding box center [377, 476] width 18 height 16
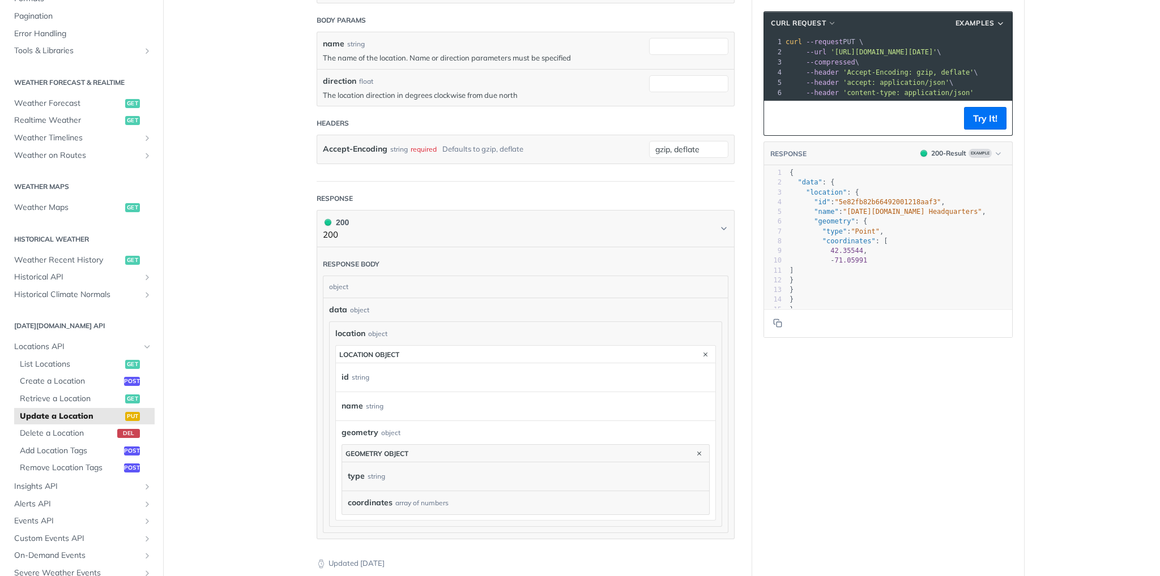
click at [433, 497] on div "coordinates array of numbers" at bounding box center [526, 503] width 356 height 12
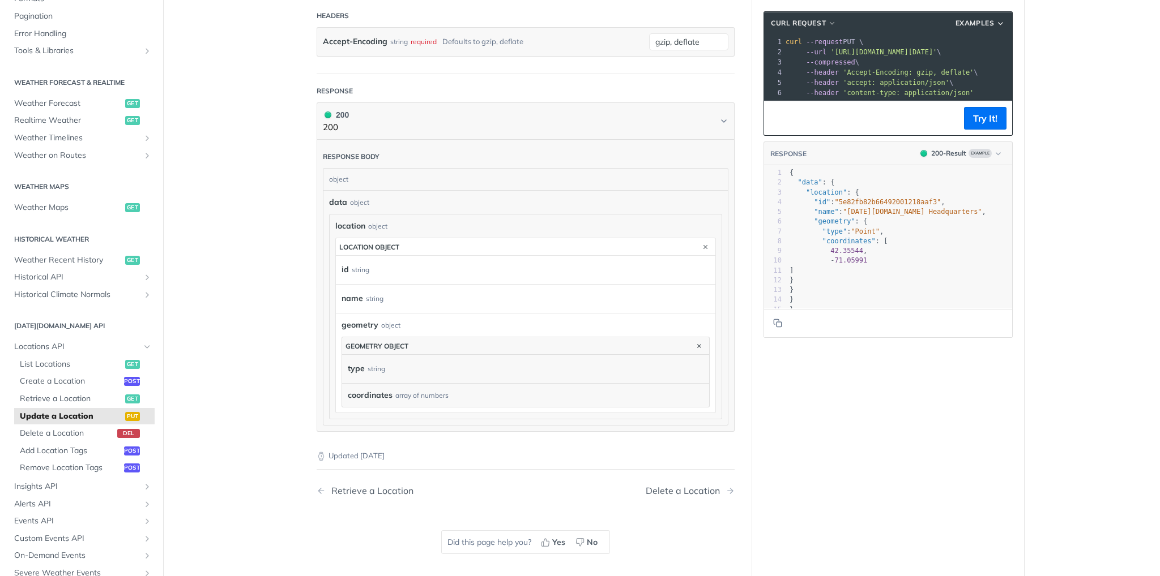
scroll to position [396, 0]
click at [449, 387] on div "coordinates array of numbers" at bounding box center [526, 390] width 356 height 12
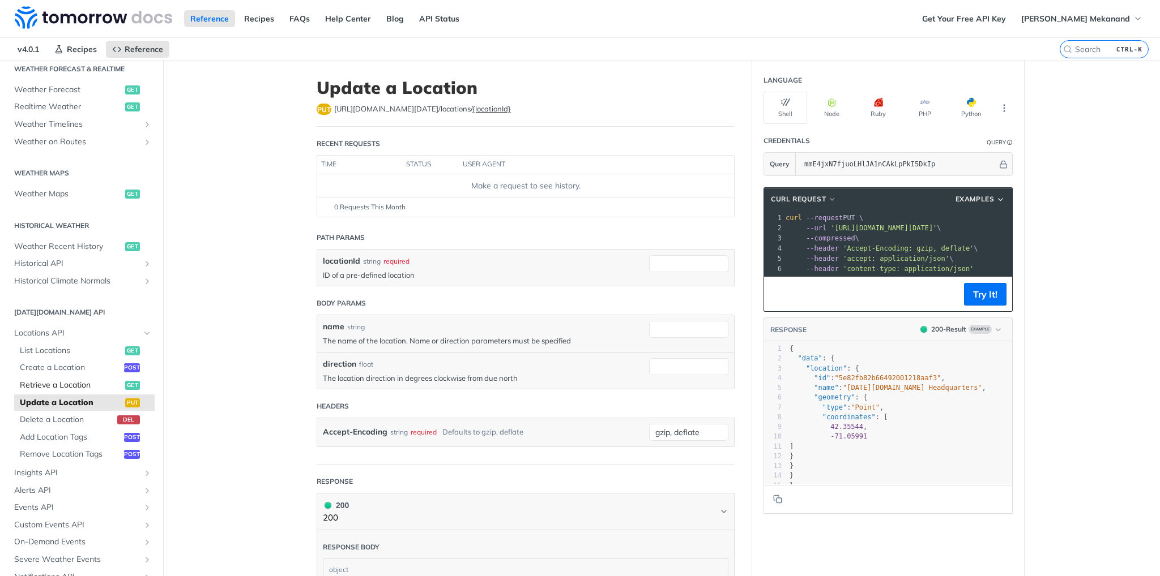
scroll to position [242, 0]
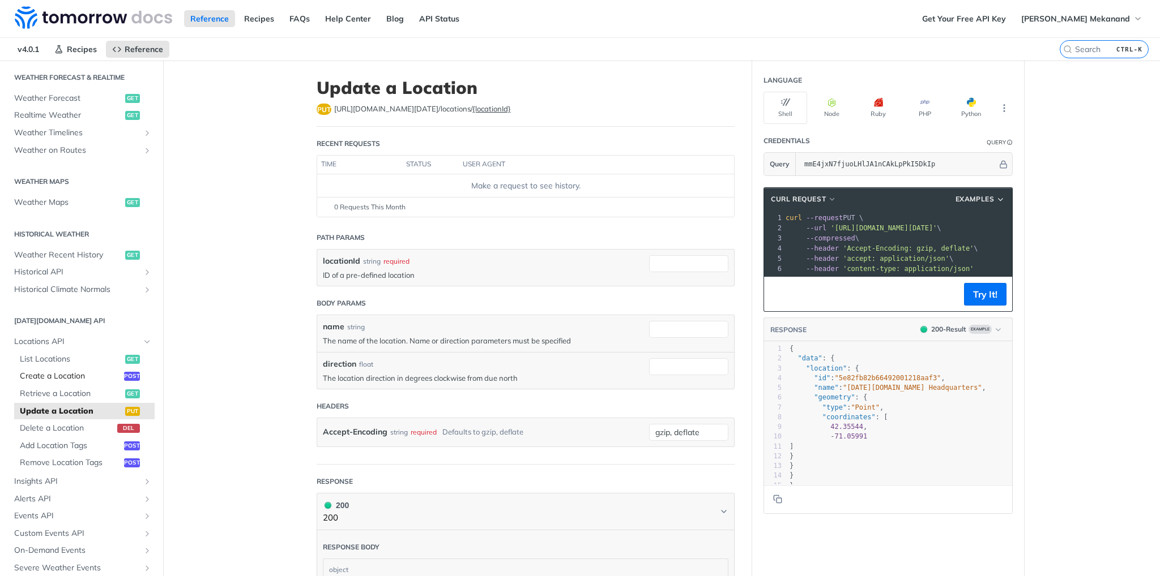
click at [79, 381] on span "Create a Location" at bounding box center [70, 376] width 101 height 11
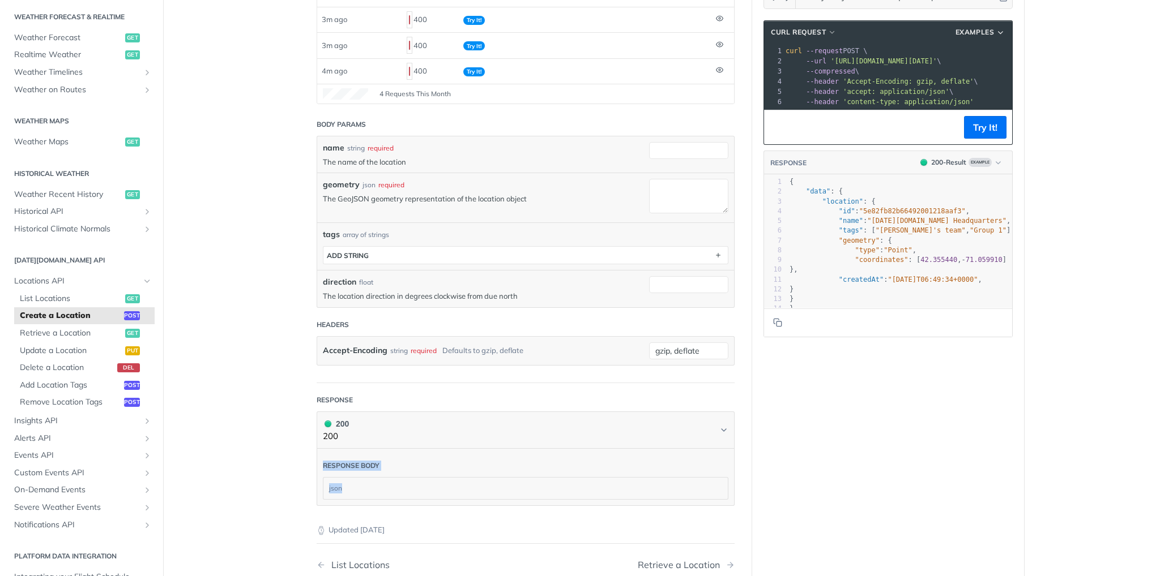
scroll to position [170, 0]
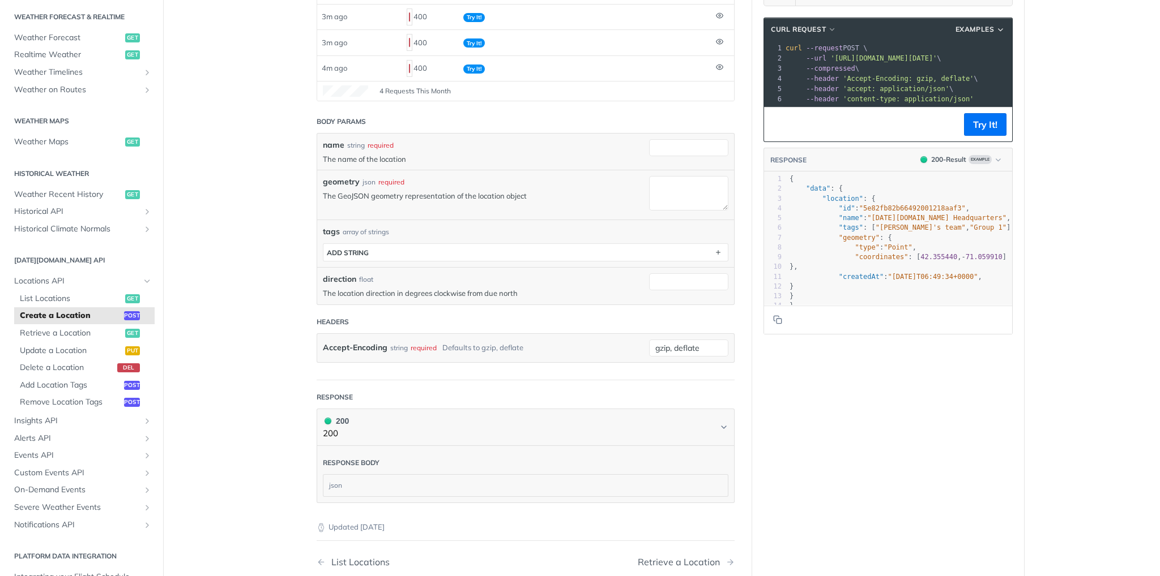
click at [870, 449] on div "Language Shell Node Ruby PHP Python Credentials Query Query mmE4jxN7fjuoLHlJA1n…" at bounding box center [888, 278] width 272 height 775
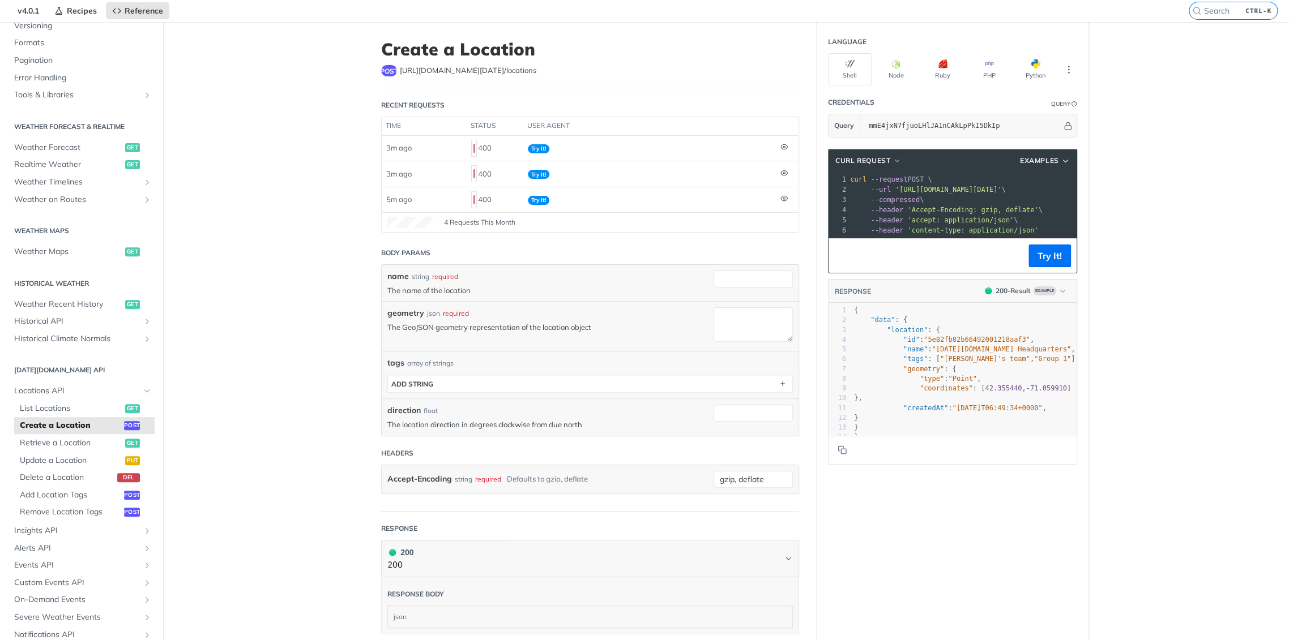
scroll to position [0, 0]
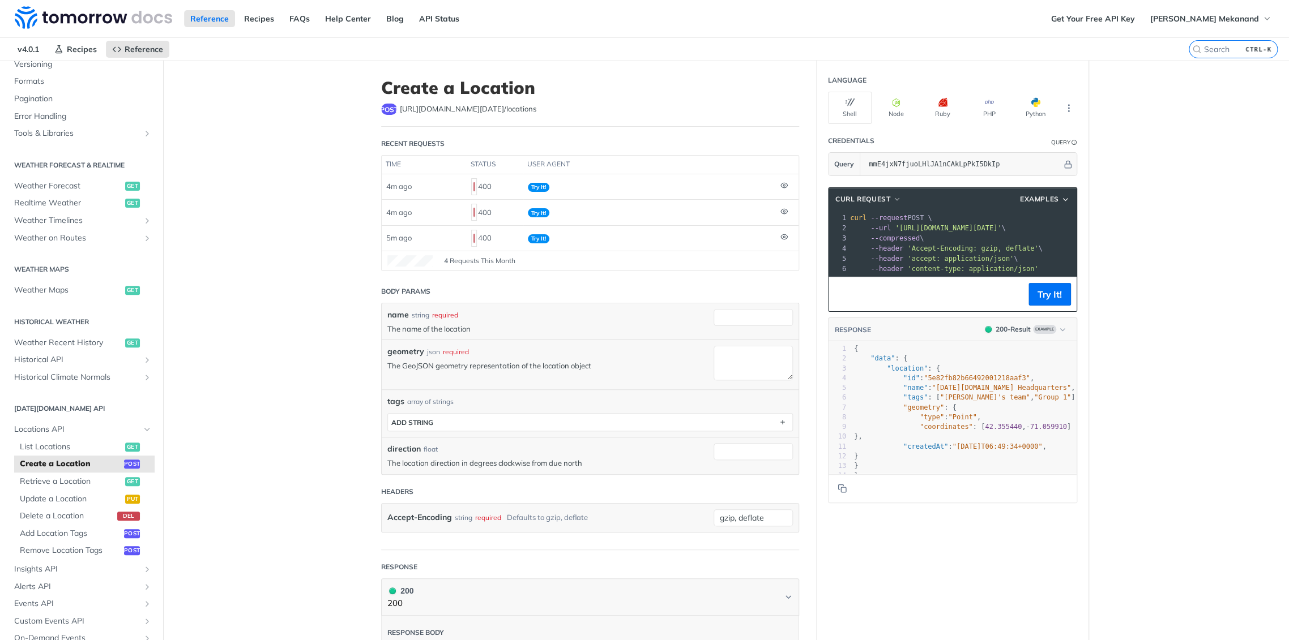
click at [975, 237] on pre "--compressed \" at bounding box center [1020, 238] width 344 height 10
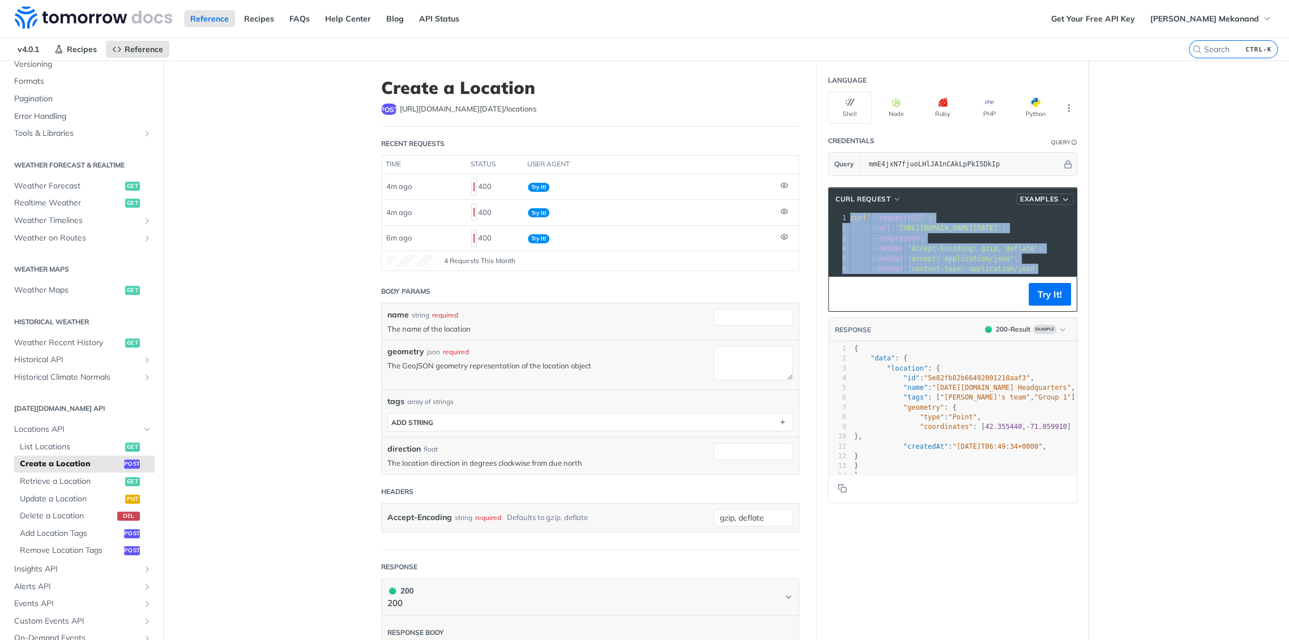
click at [1061, 198] on icon "button" at bounding box center [1065, 199] width 9 height 8
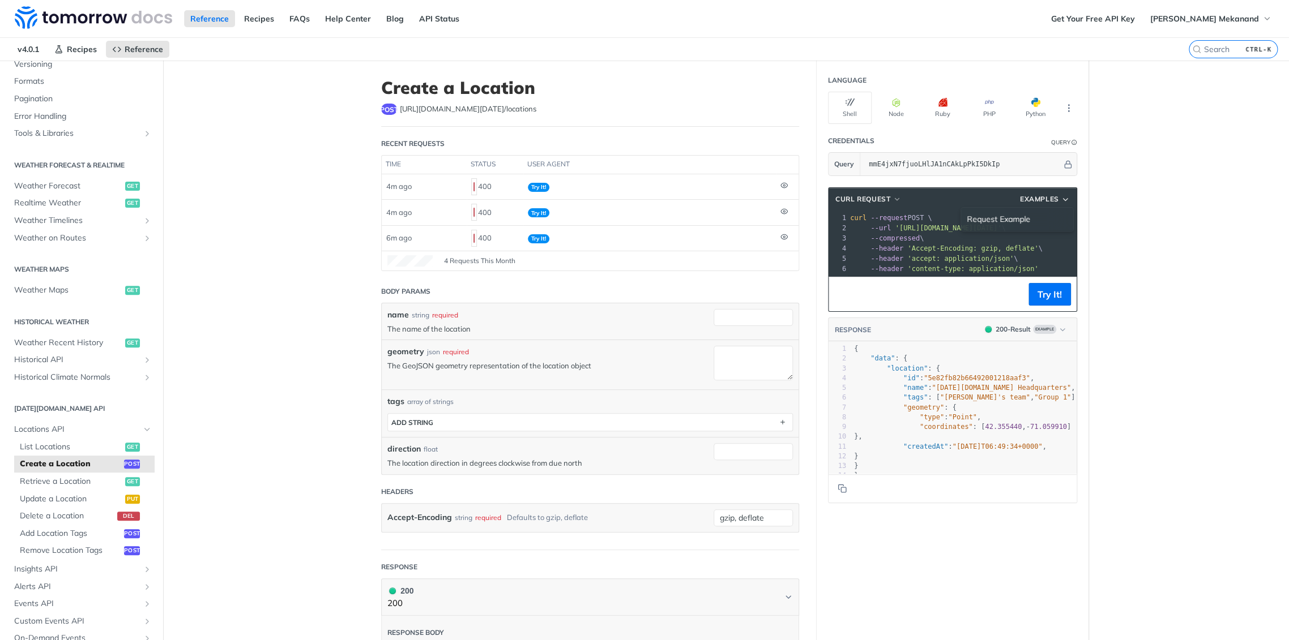
click at [860, 234] on span "--compressed \" at bounding box center [887, 238] width 74 height 8
click at [1066, 109] on icon "More ellipsis" at bounding box center [1068, 108] width 10 height 10
click at [1134, 137] on main "JUMP TO CTRL-/ Fundamentals Tomorrow.io APIs Weather Data Layers Core Probabili…" at bounding box center [644, 448] width 1289 height 775
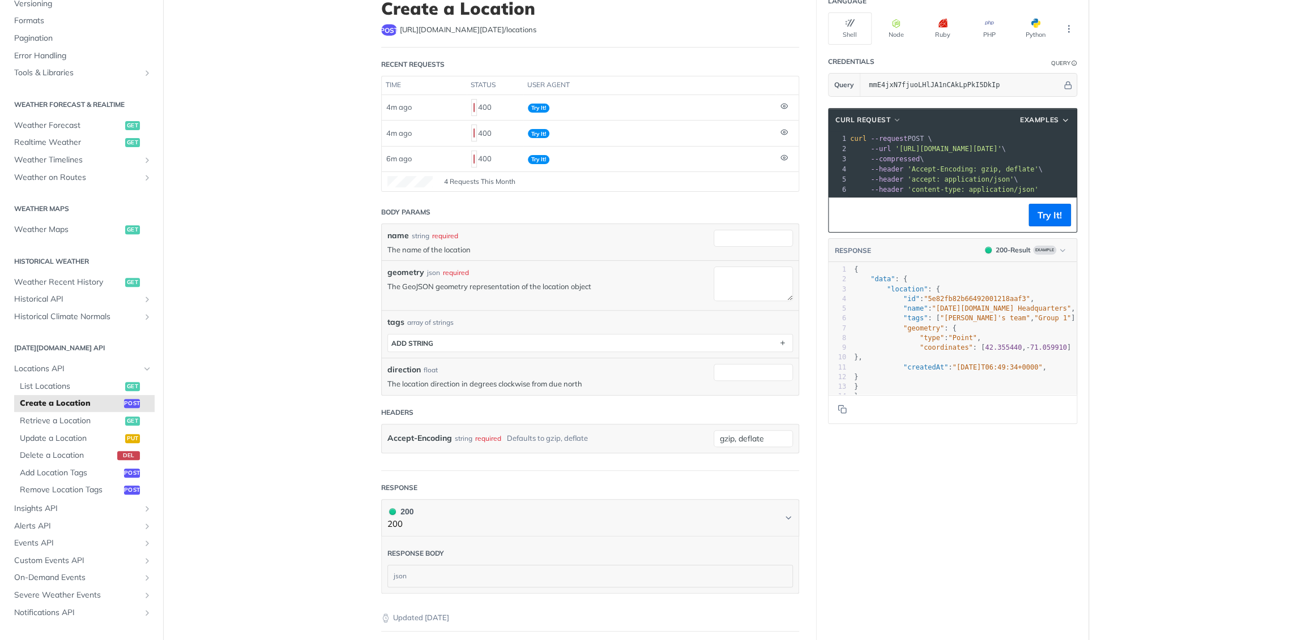
scroll to position [126, 0]
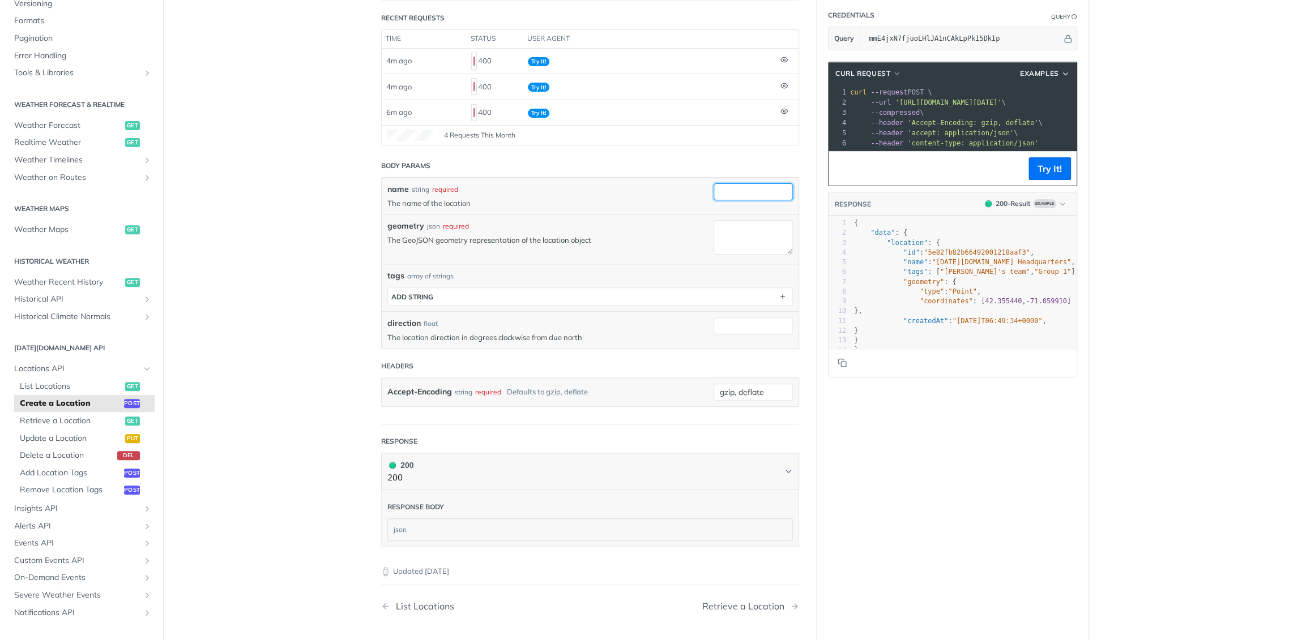
click at [753, 188] on input "name" at bounding box center [753, 191] width 79 height 17
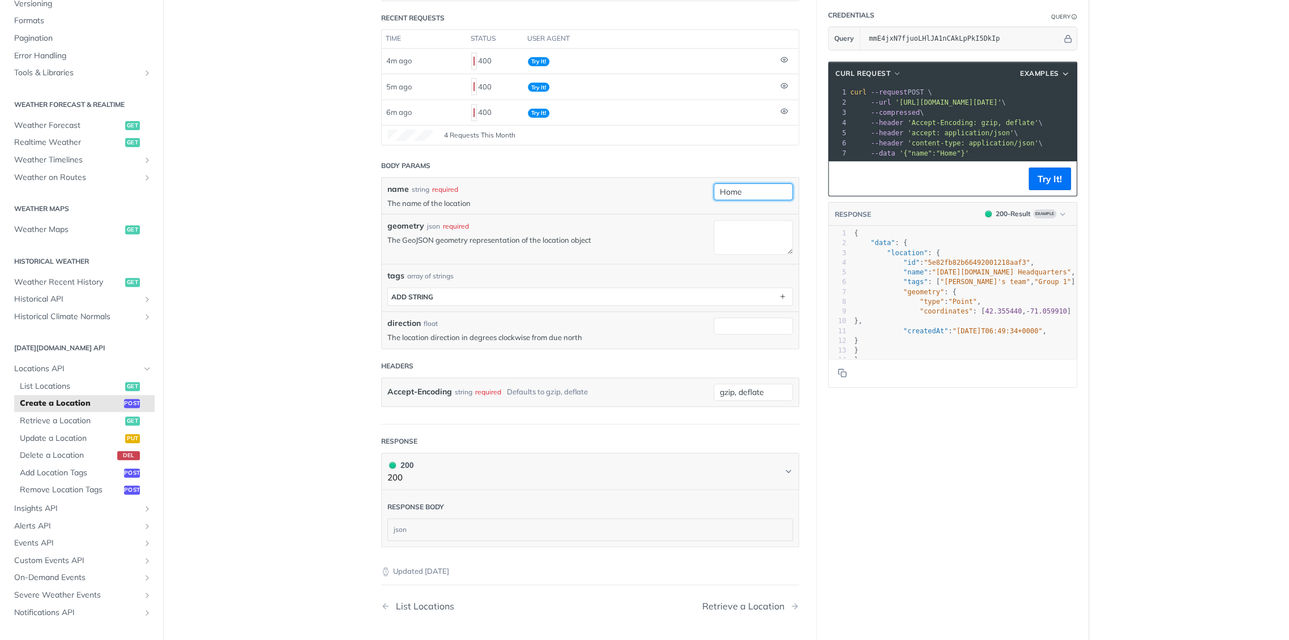
type input "Home"
click at [764, 236] on textarea "geometry" at bounding box center [753, 237] width 79 height 35
paste textarea "{ "type": "Point", "coordinates": [100.580146, 13.814143] }"
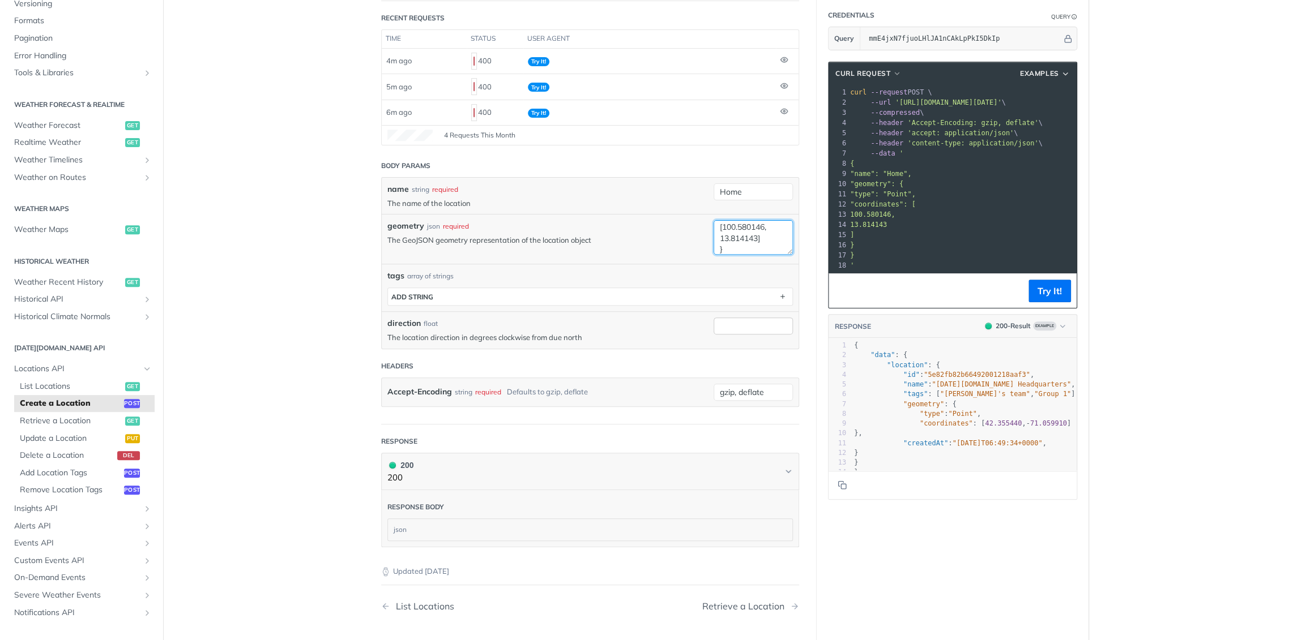
type textarea "{ "type": "Point", "coordinates": [100.580146, 13.814143] }"
click at [737, 326] on input "direction" at bounding box center [753, 326] width 79 height 17
type input "0"
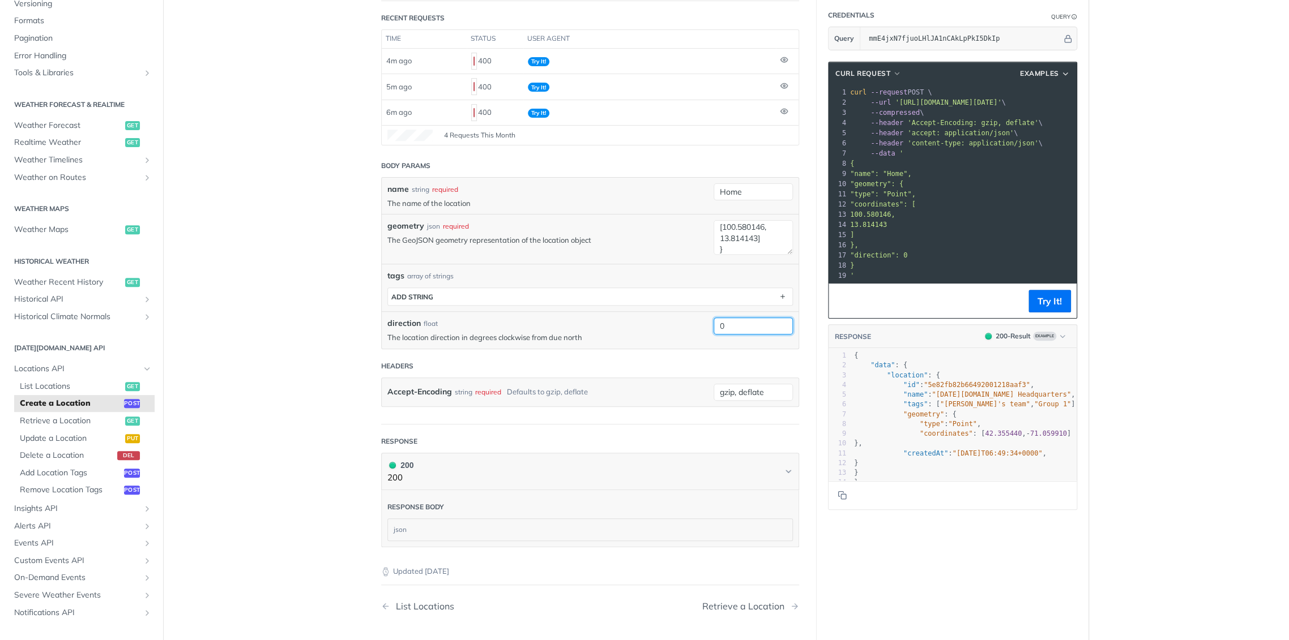
drag, startPoint x: 750, startPoint y: 328, endPoint x: 685, endPoint y: 322, distance: 64.9
click at [685, 322] on div "direction float The location direction in degrees clockwise from due north 0" at bounding box center [590, 329] width 417 height 37
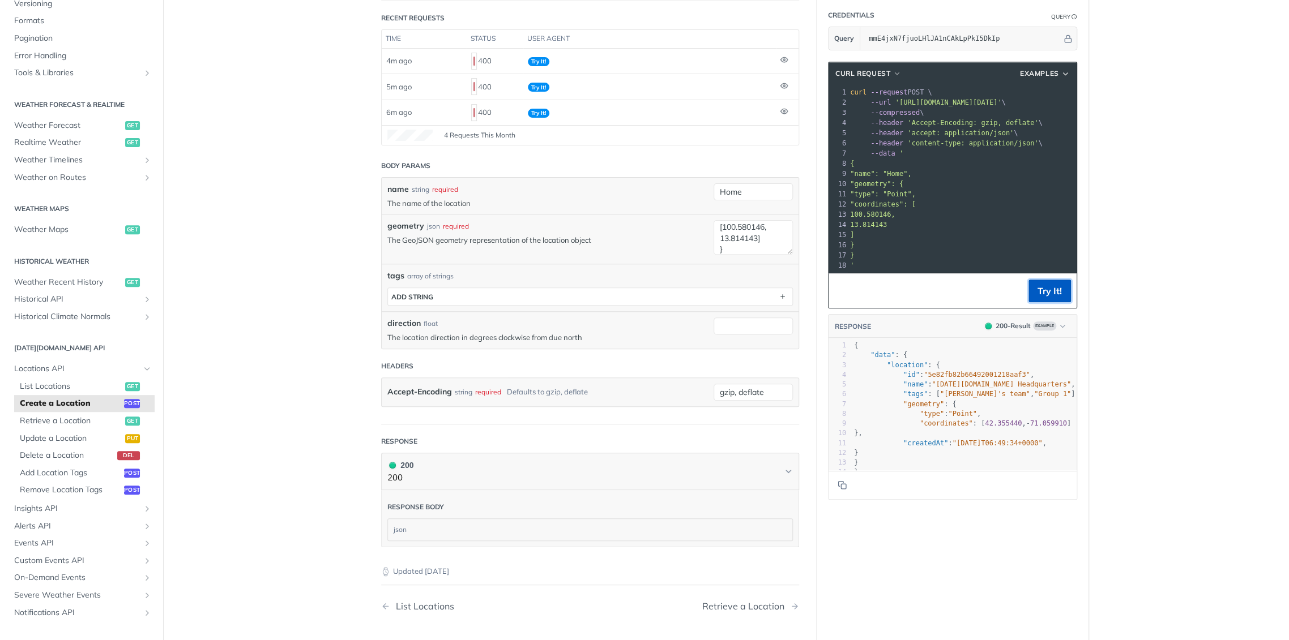
click at [1043, 296] on button "Try It!" at bounding box center [1049, 291] width 42 height 23
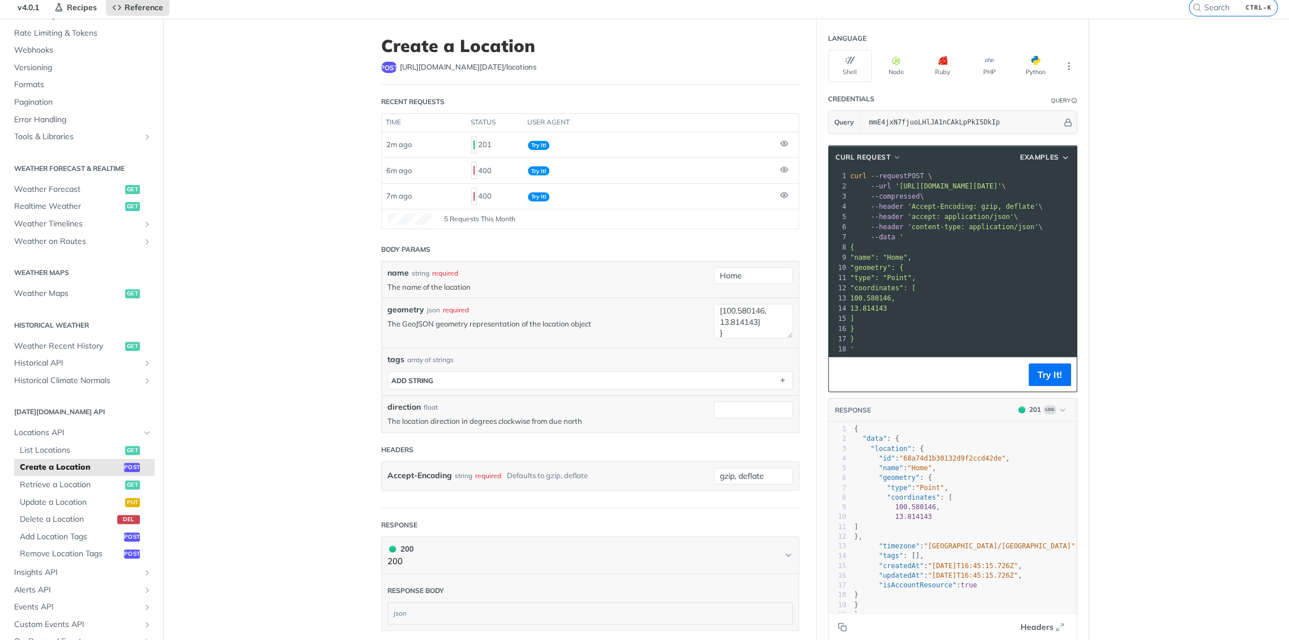
scroll to position [0, 0]
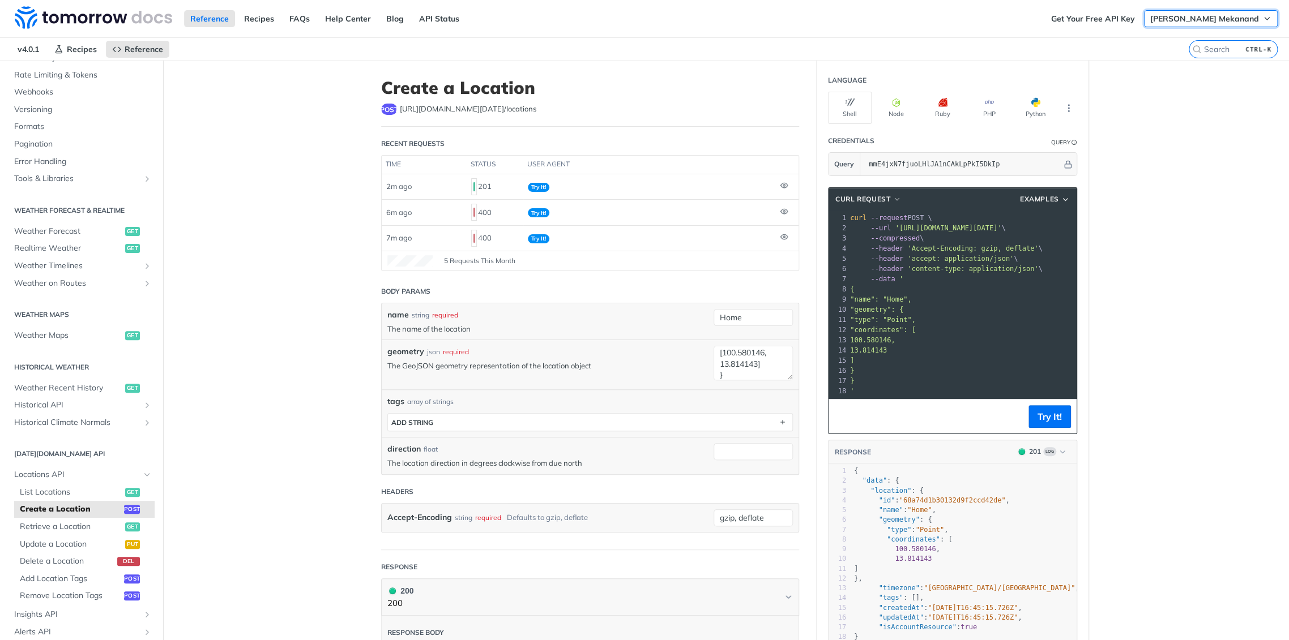
click at [1159, 19] on span "[PERSON_NAME] Mekanand" at bounding box center [1204, 19] width 109 height 10
click at [1159, 17] on span "[PERSON_NAME] Mekanand" at bounding box center [1204, 19] width 109 height 10
click at [1159, 41] on link "Suggested Edits" at bounding box center [1211, 41] width 112 height 16
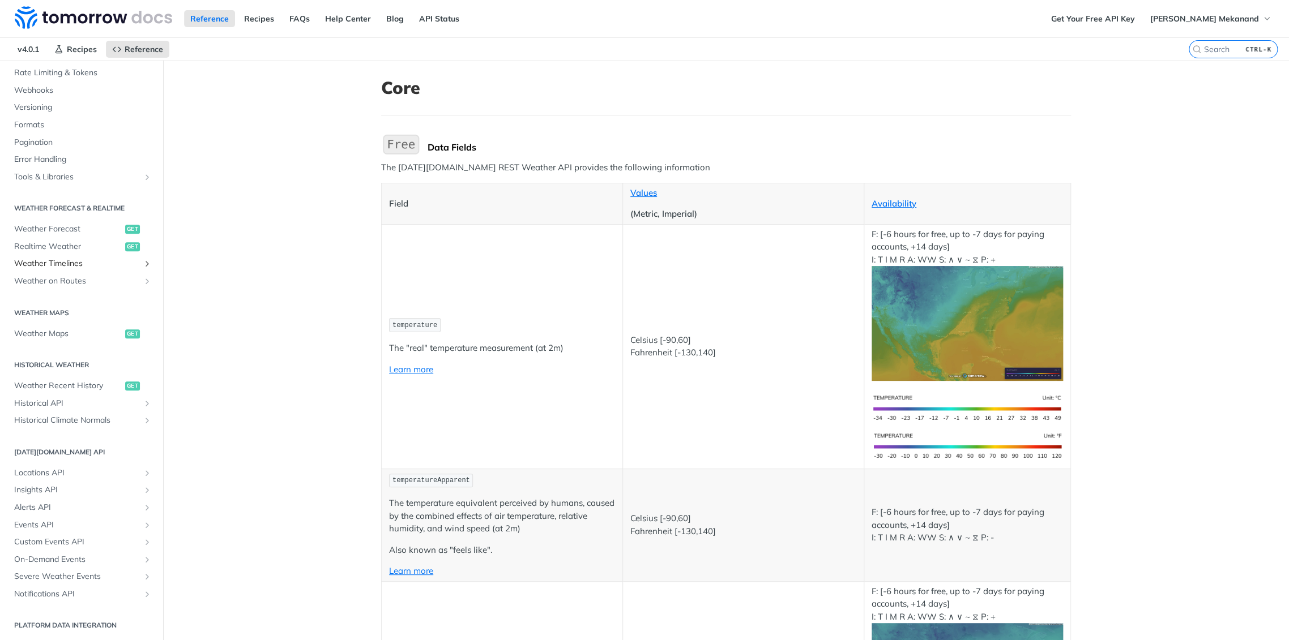
scroll to position [390, 0]
click at [46, 489] on span "Insights API" at bounding box center [77, 489] width 126 height 11
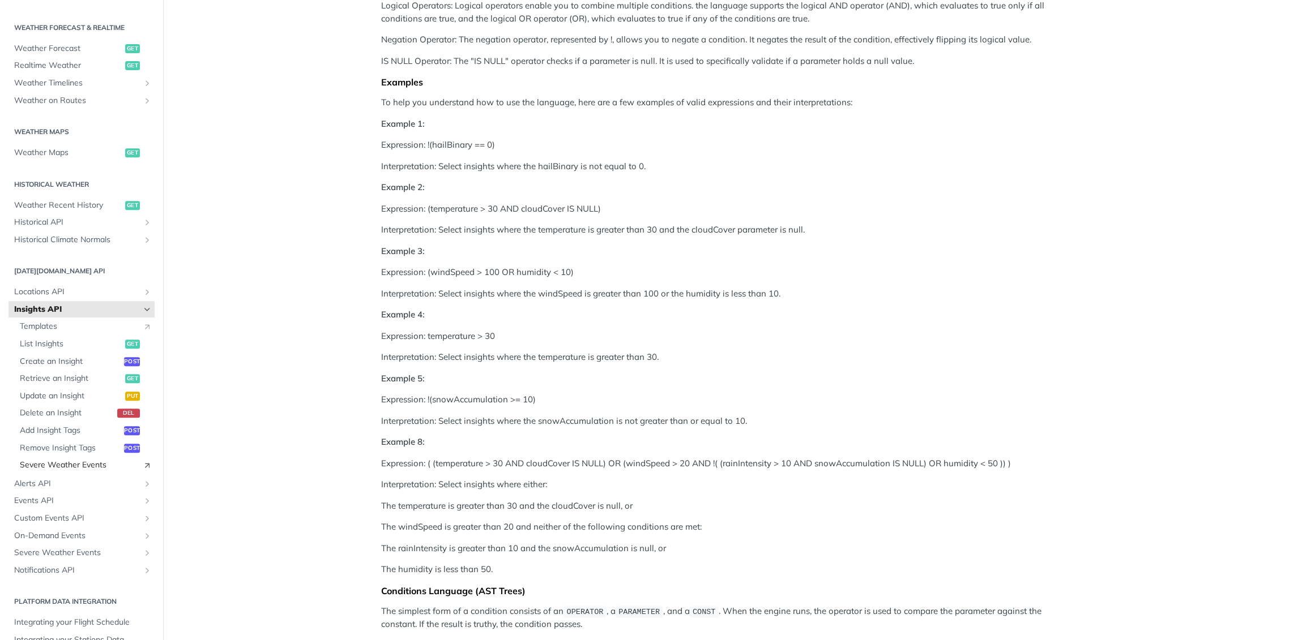
scroll to position [237, 0]
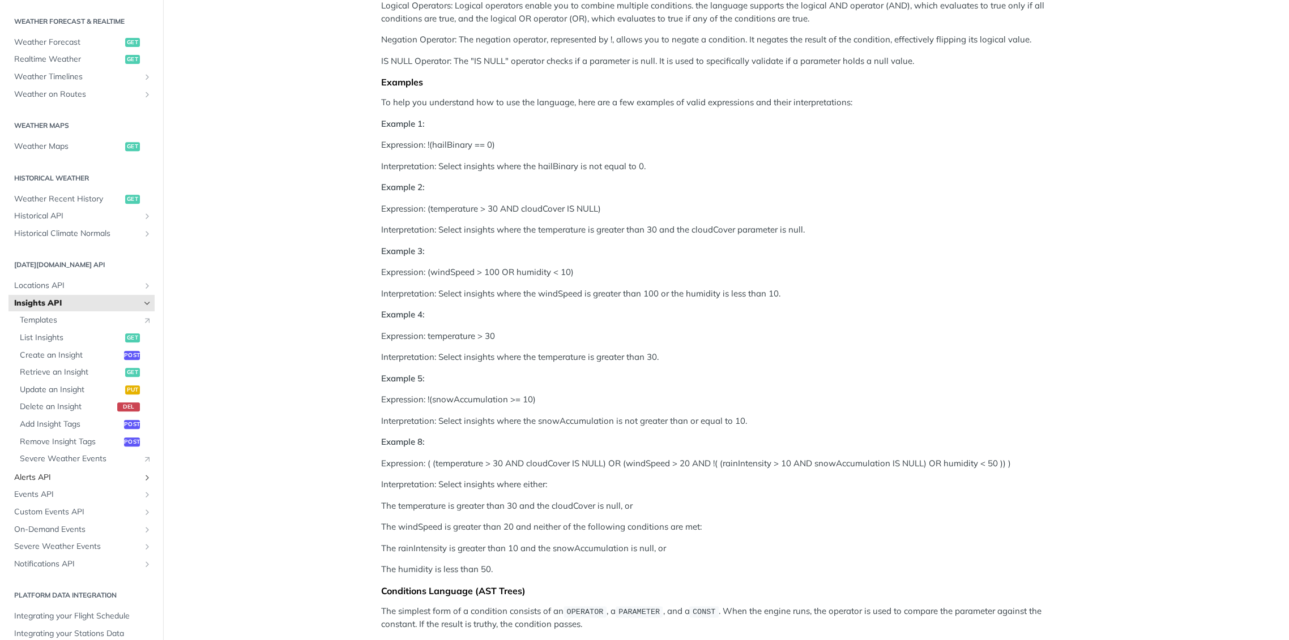
click at [53, 472] on span "Alerts API" at bounding box center [77, 477] width 126 height 11
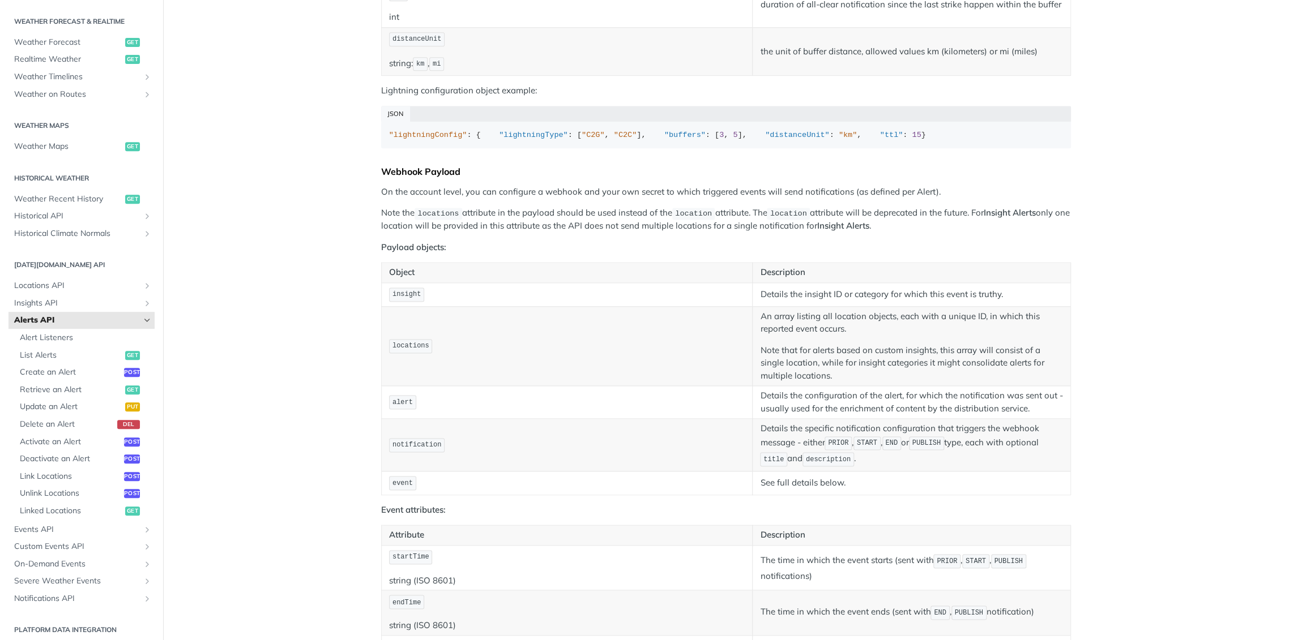
scroll to position [881, 0]
